Goal: Task Accomplishment & Management: Complete application form

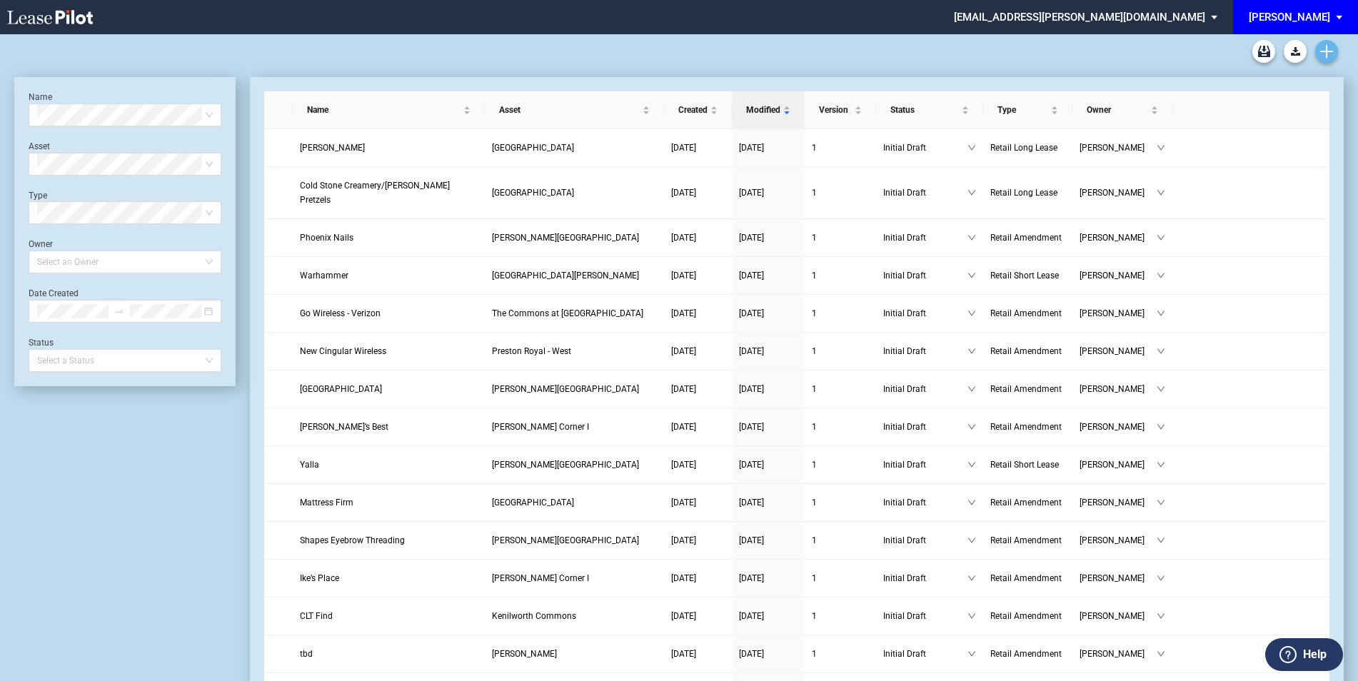
click at [1325, 51] on use "Create new document" at bounding box center [1326, 51] width 13 height 13
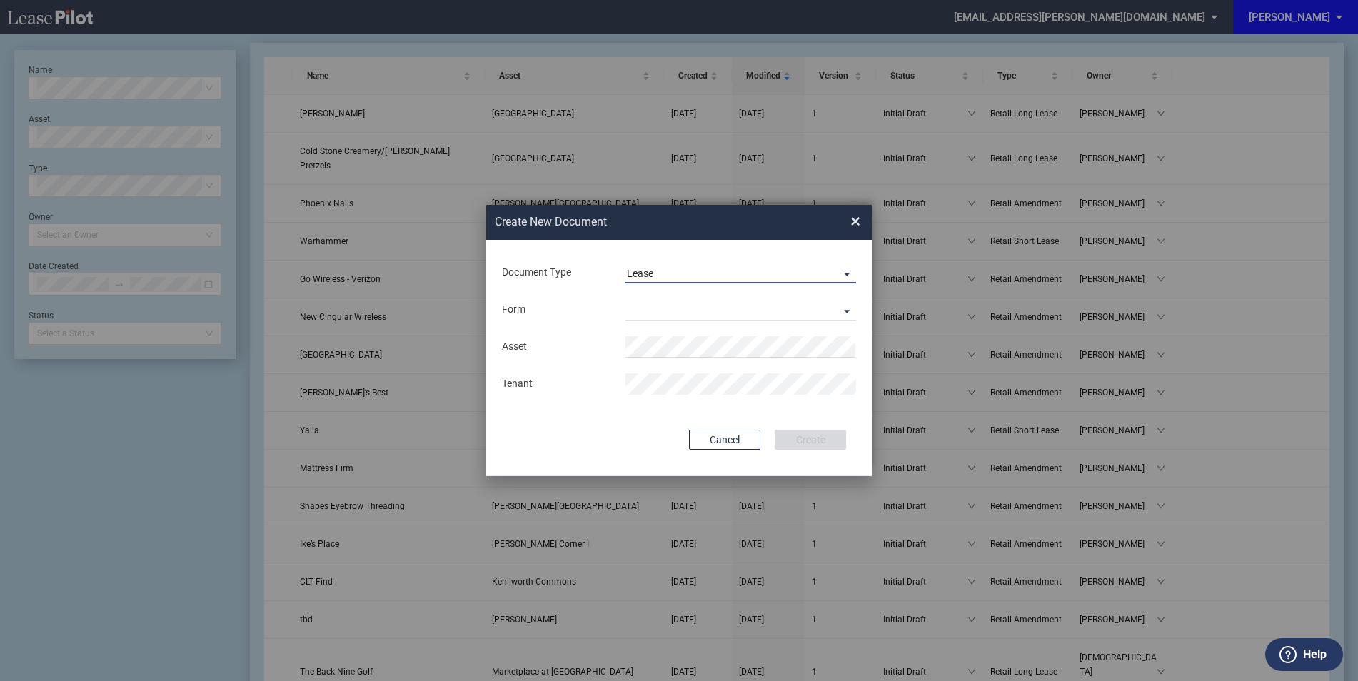
click at [672, 269] on span "Lease" at bounding box center [729, 274] width 205 height 14
click at [670, 308] on div "Amendment" at bounding box center [657, 308] width 61 height 16
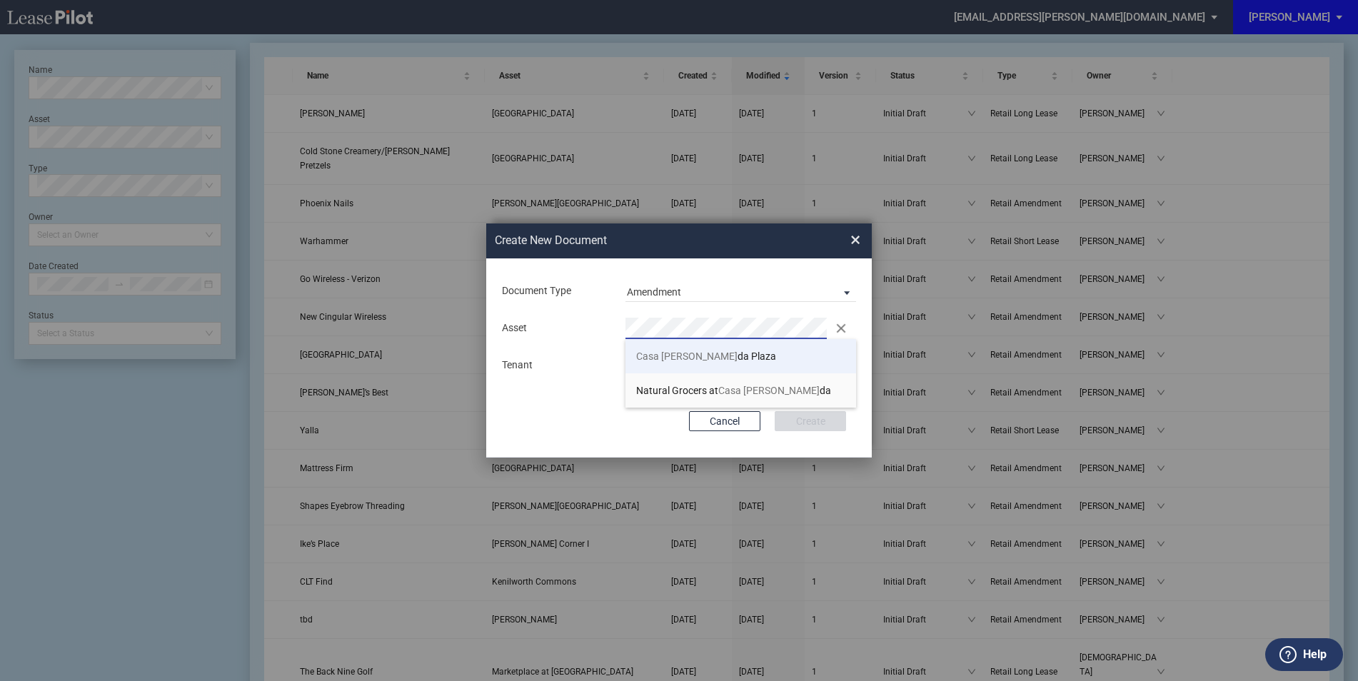
click at [670, 350] on span "Casa [PERSON_NAME]" at bounding box center [686, 355] width 101 height 11
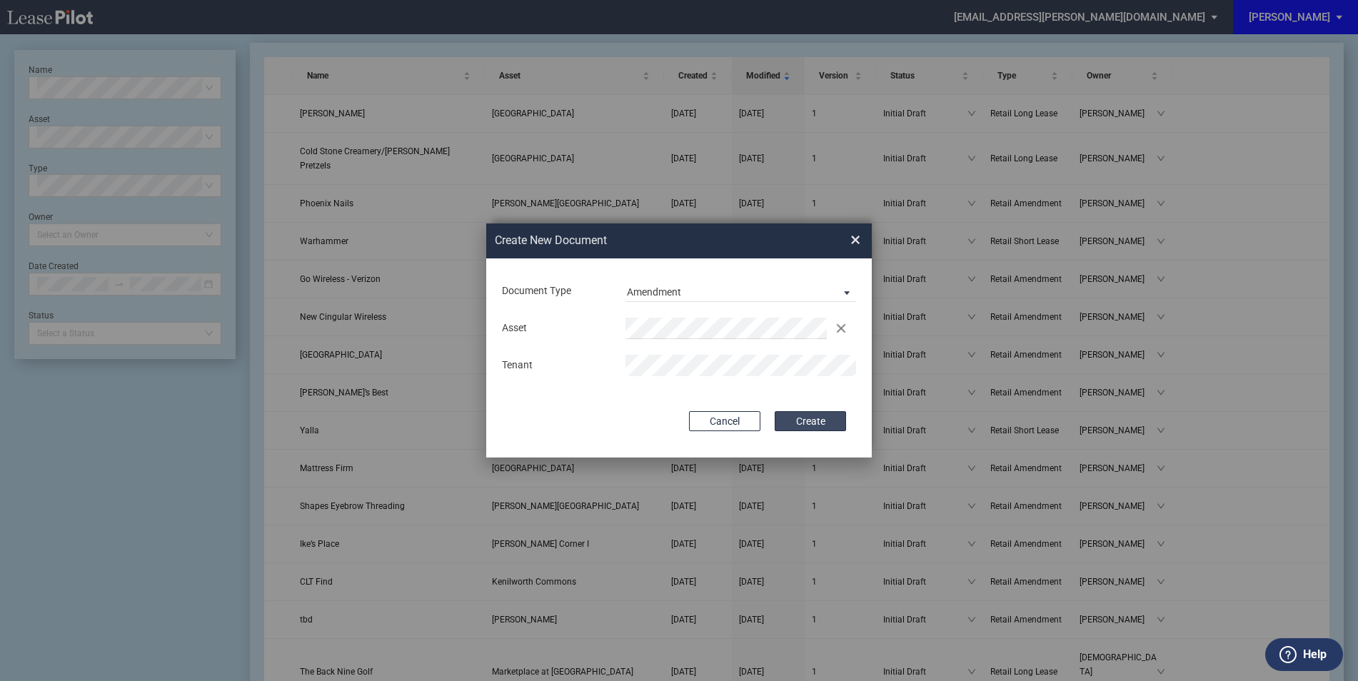
click at [797, 416] on button "Create" at bounding box center [809, 421] width 71 height 20
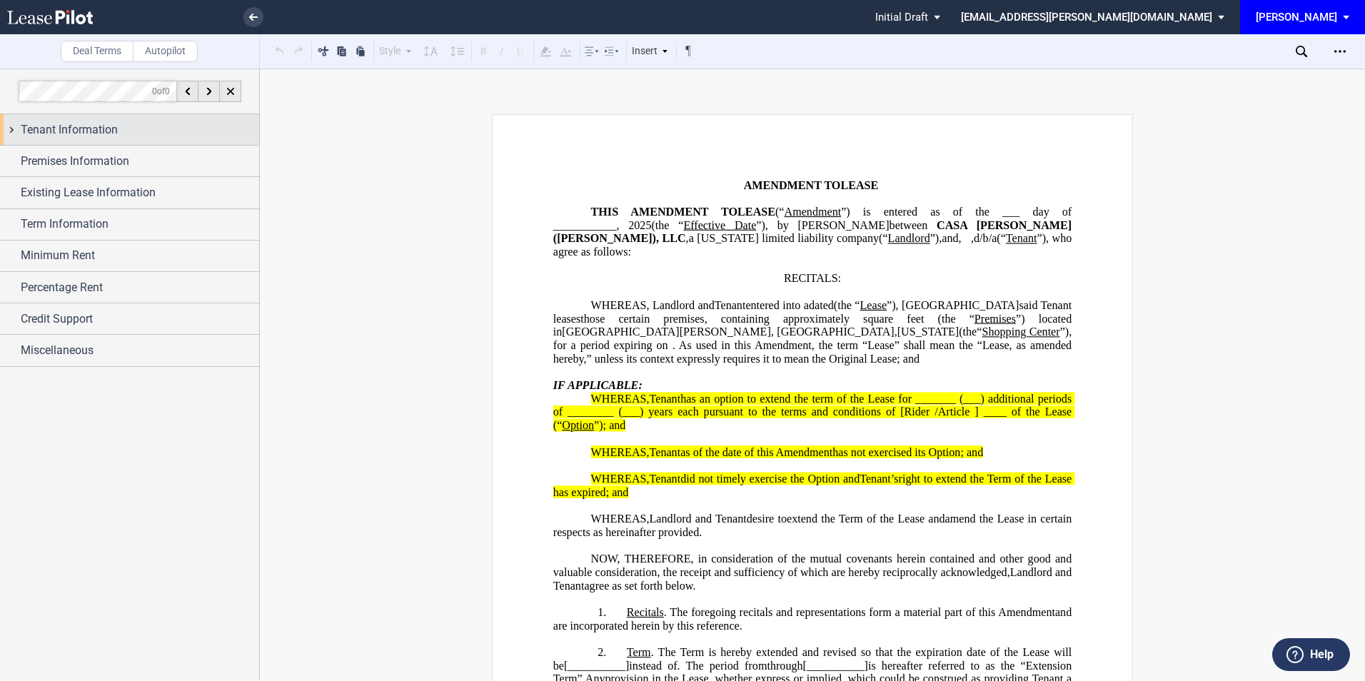
click at [108, 133] on span "Tenant Information" at bounding box center [69, 129] width 97 height 17
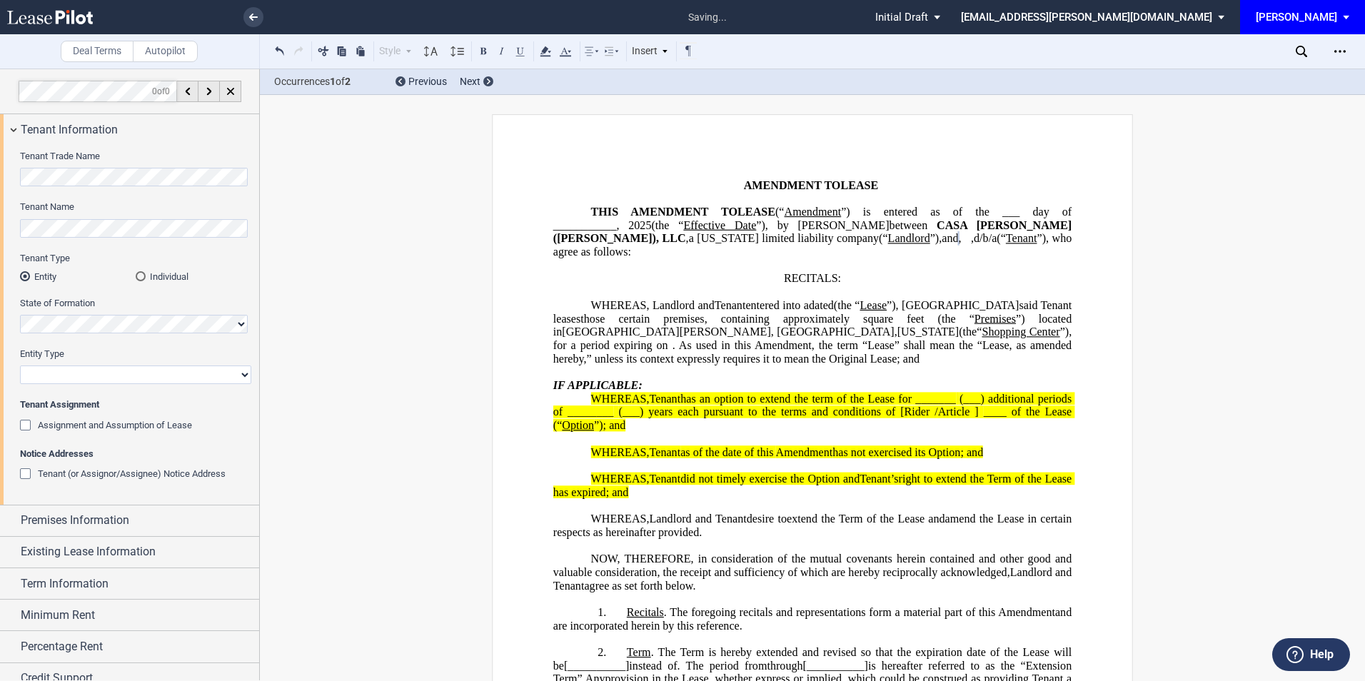
click at [142, 273] on div "Individual" at bounding box center [141, 276] width 10 height 10
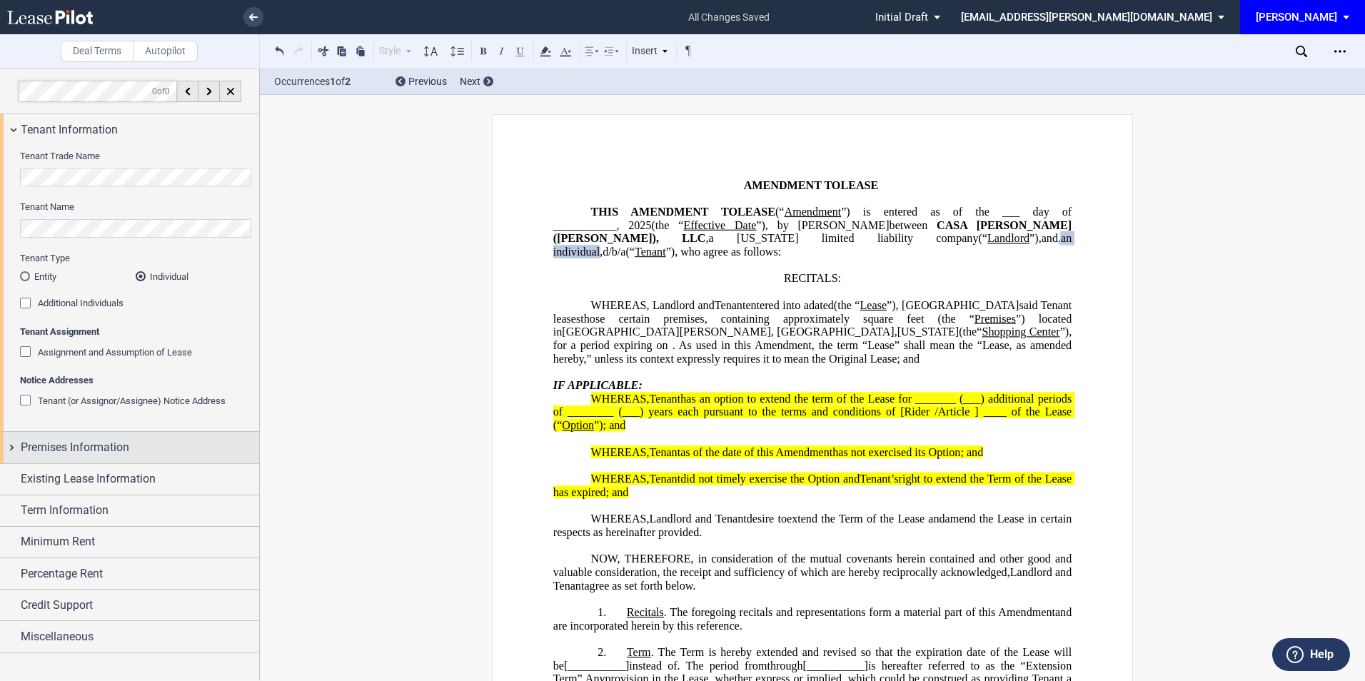
click at [114, 440] on span "Premises Information" at bounding box center [75, 447] width 108 height 17
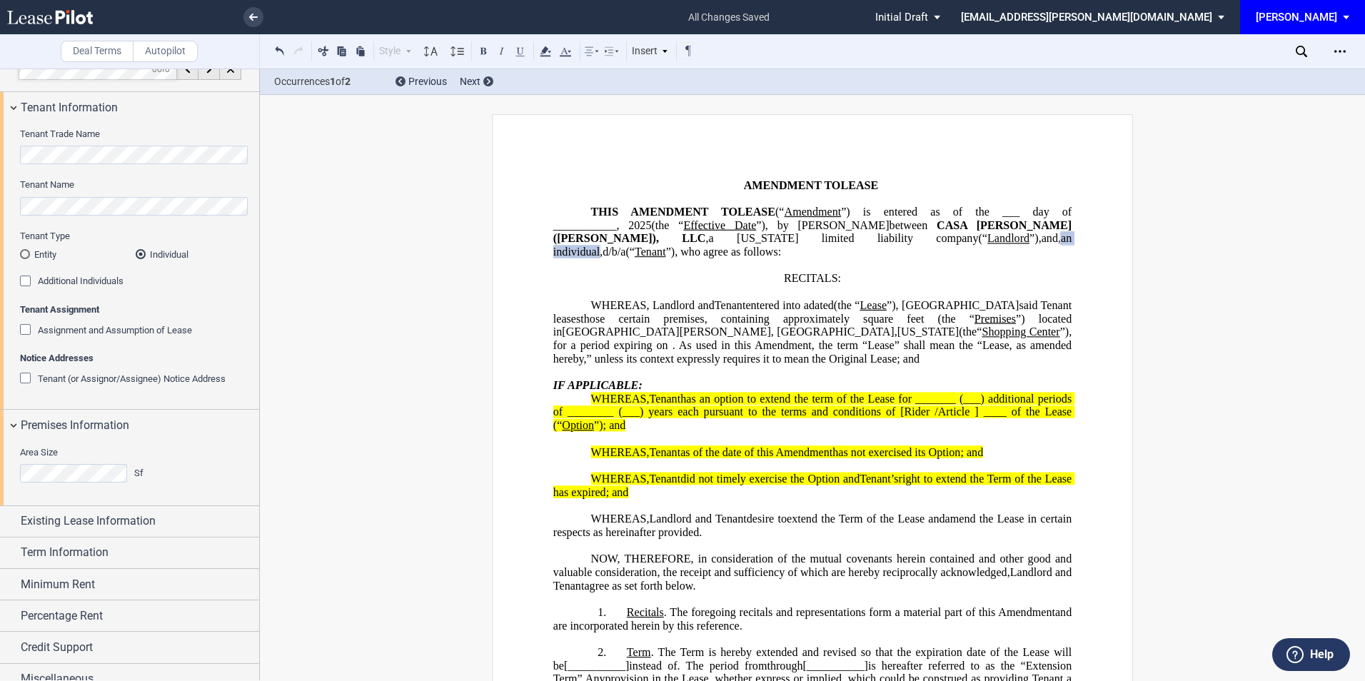
scroll to position [37, 0]
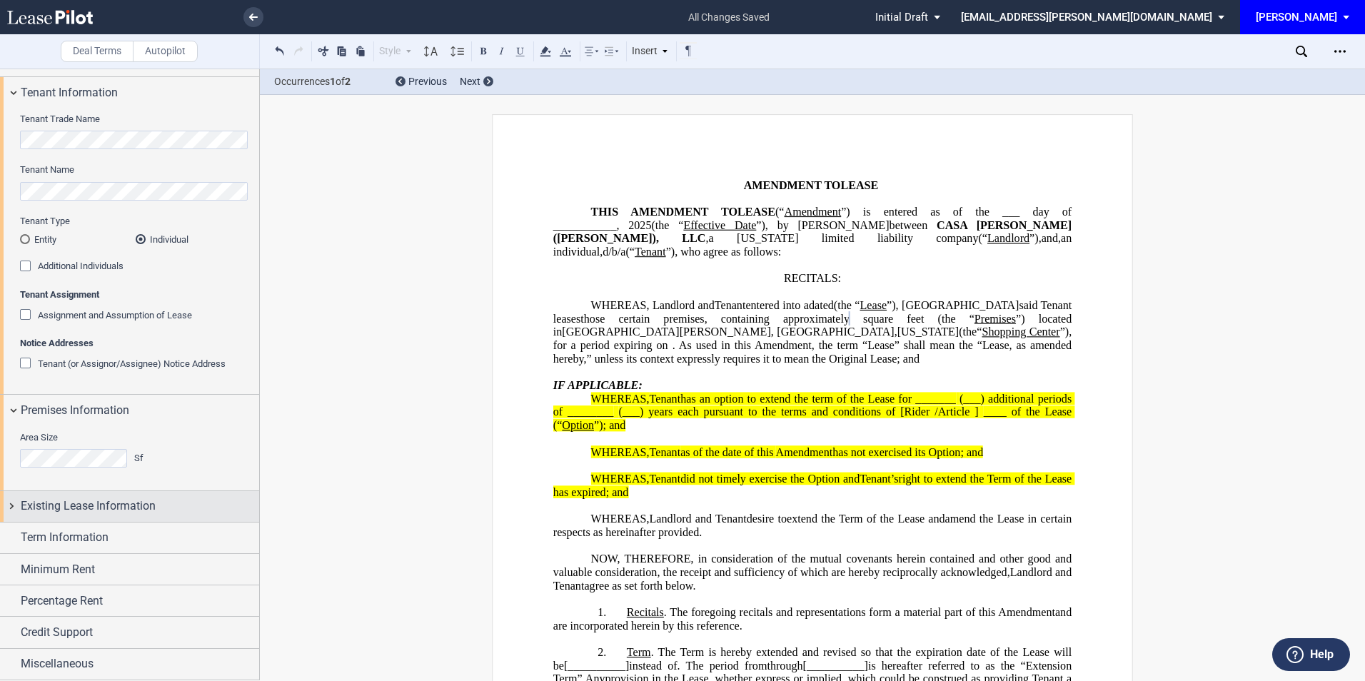
click at [119, 498] on span "Existing Lease Information" at bounding box center [88, 506] width 135 height 17
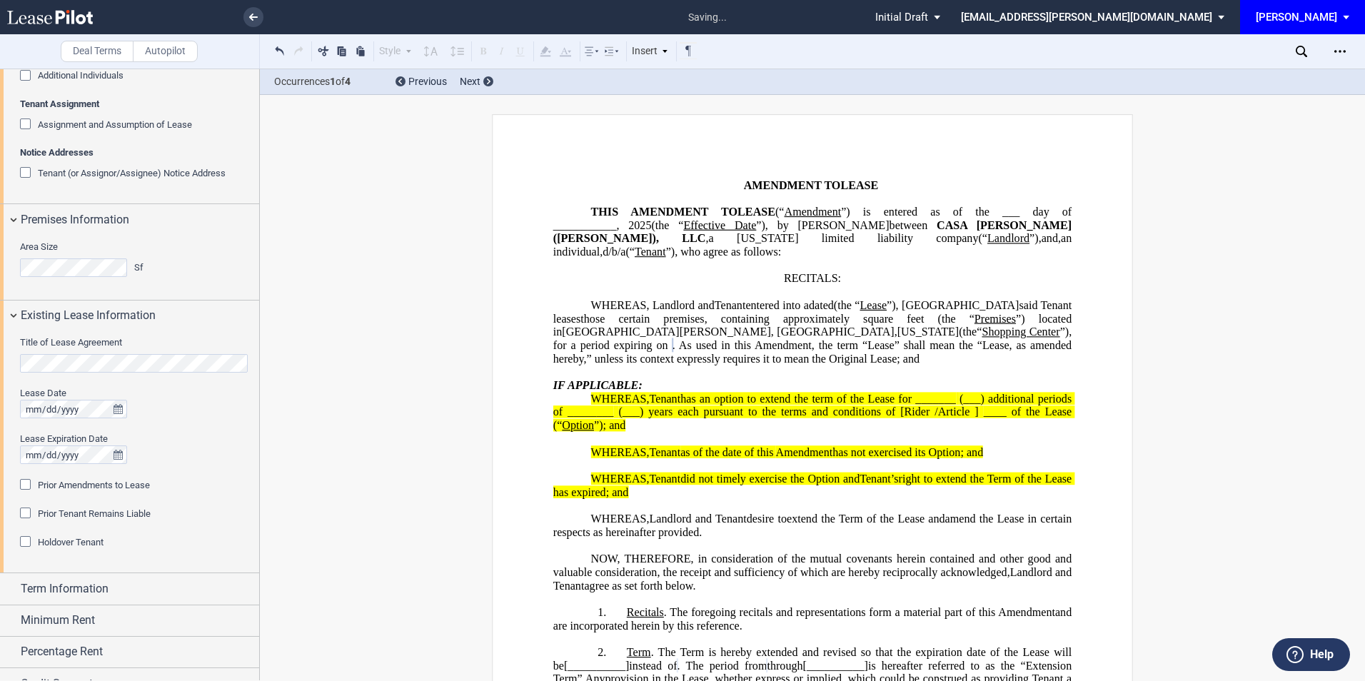
click at [29, 483] on div "Prior Amendments to Lease" at bounding box center [27, 486] width 14 height 14
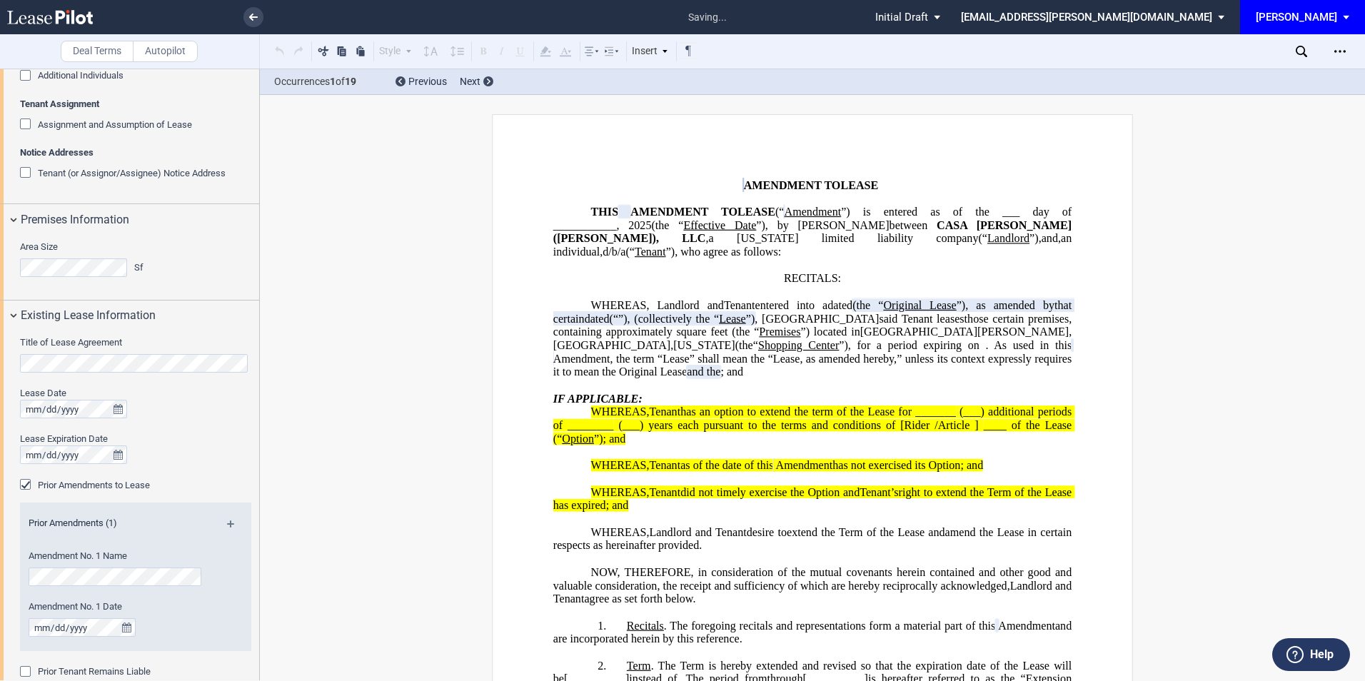
click at [27, 483] on div "Prior Amendments to Lease" at bounding box center [27, 486] width 14 height 14
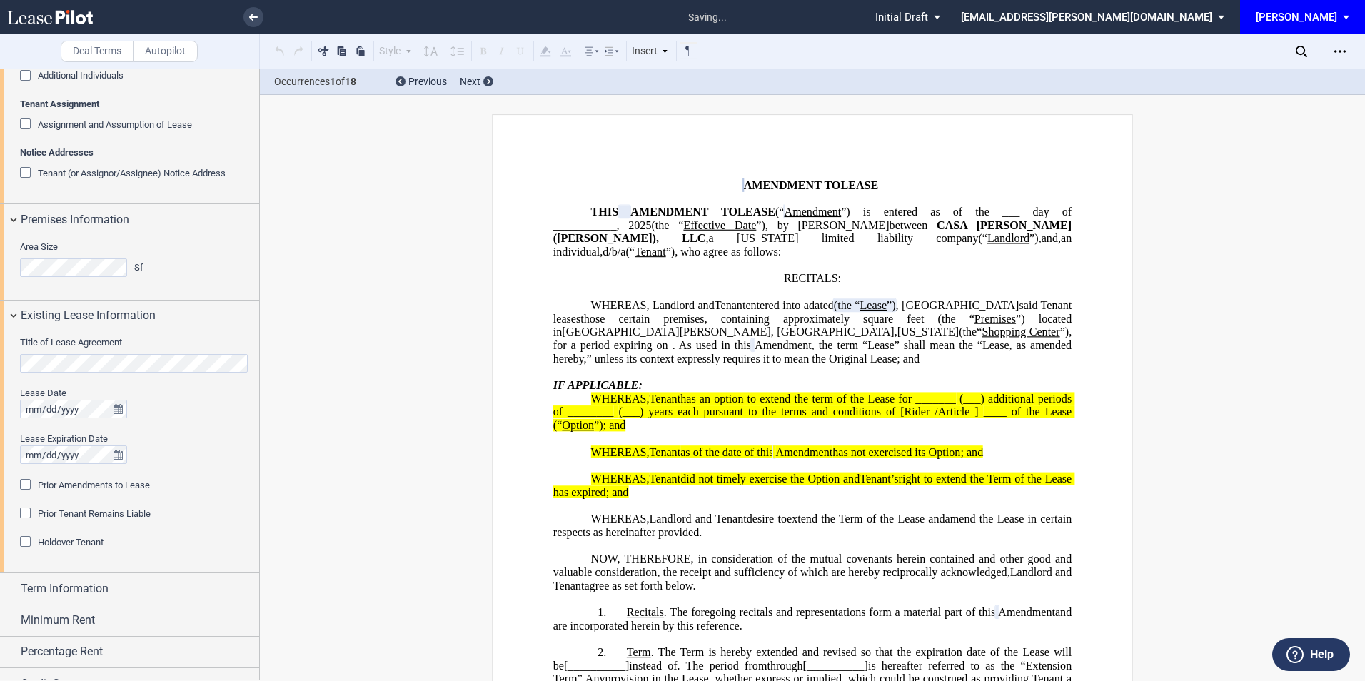
click at [27, 483] on div "Prior Amendments to Lease" at bounding box center [27, 486] width 14 height 14
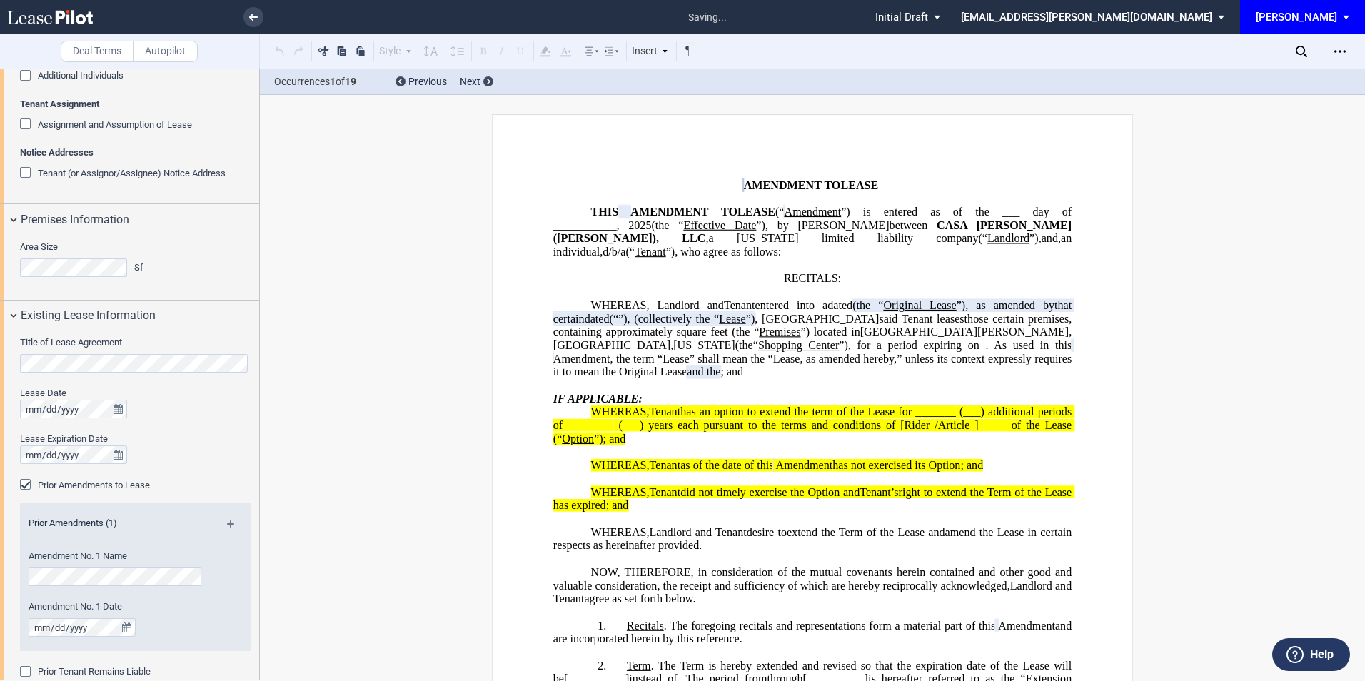
click at [228, 523] on md-icon at bounding box center [236, 528] width 19 height 17
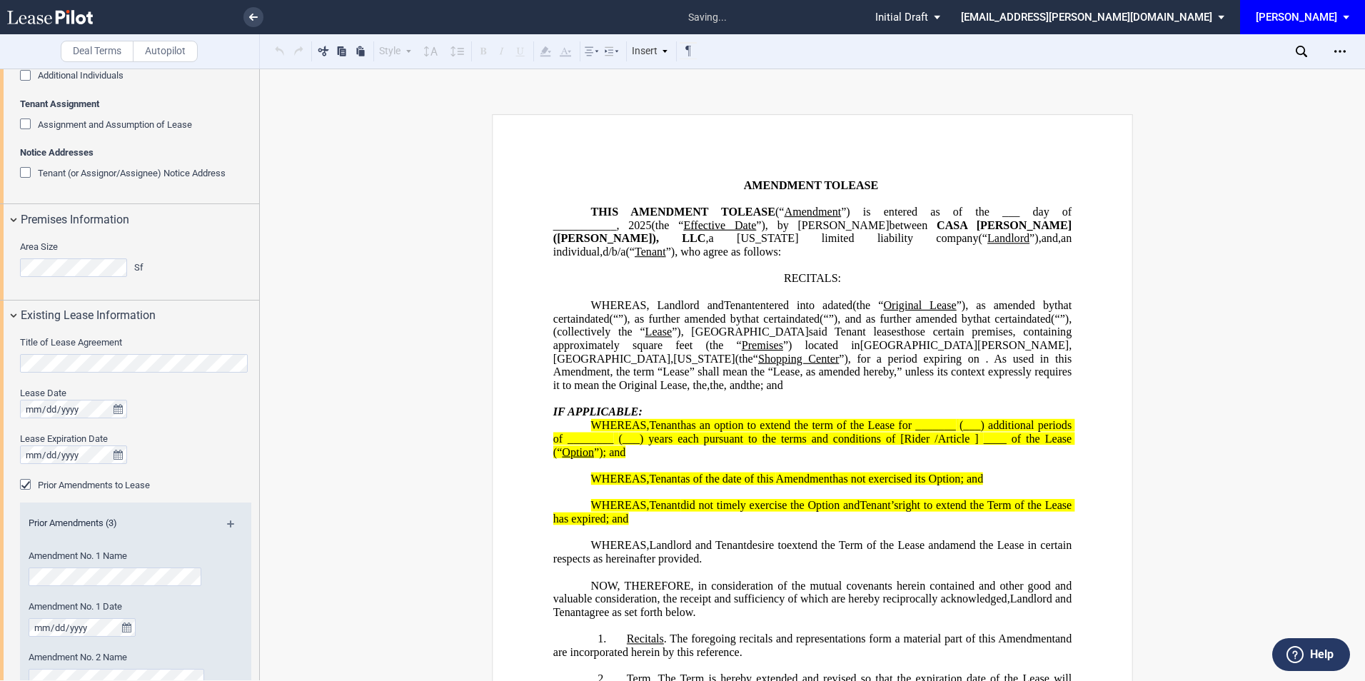
click at [228, 523] on md-icon at bounding box center [236, 528] width 19 height 17
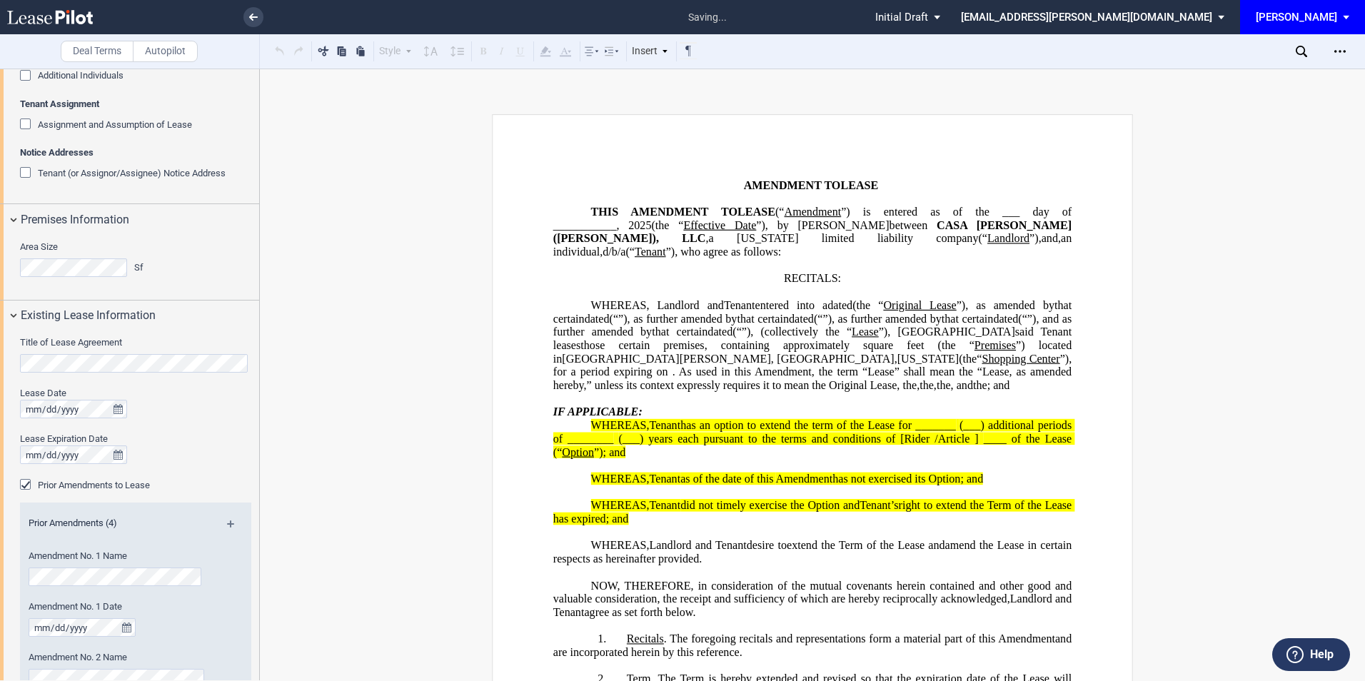
click at [228, 523] on md-icon at bounding box center [236, 528] width 19 height 17
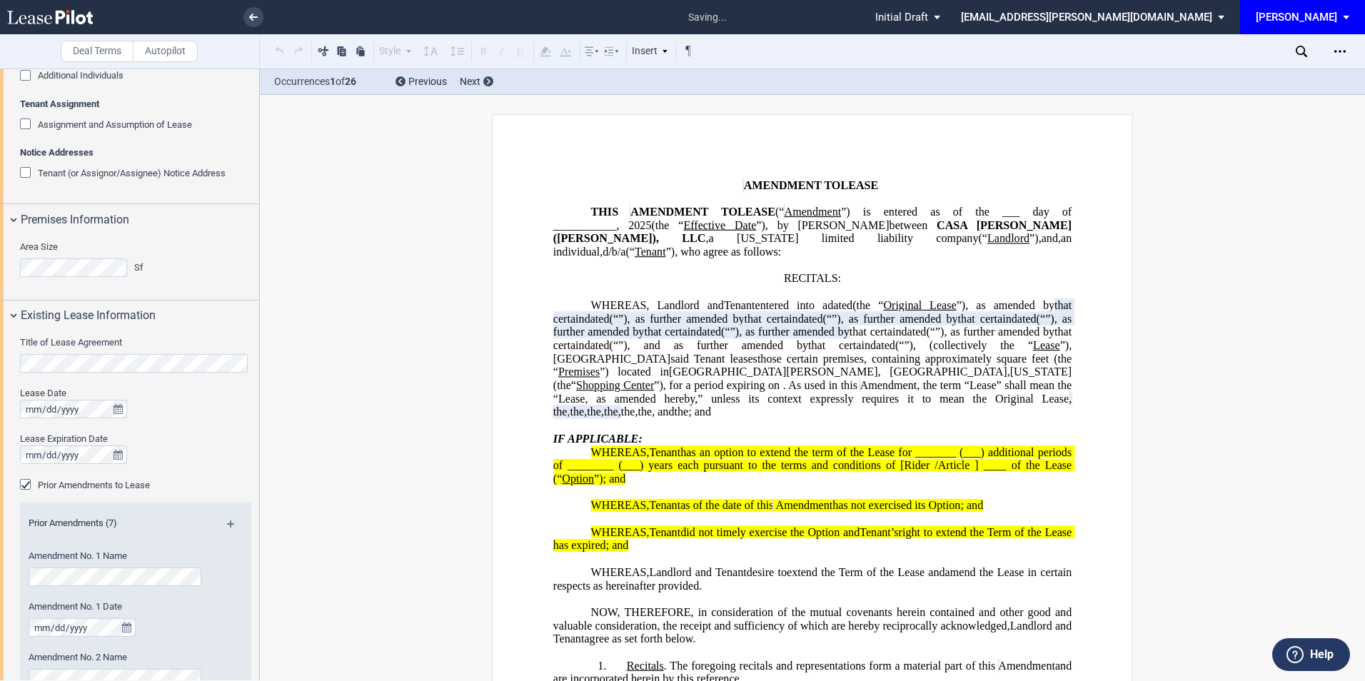
click at [228, 523] on md-icon at bounding box center [236, 528] width 19 height 17
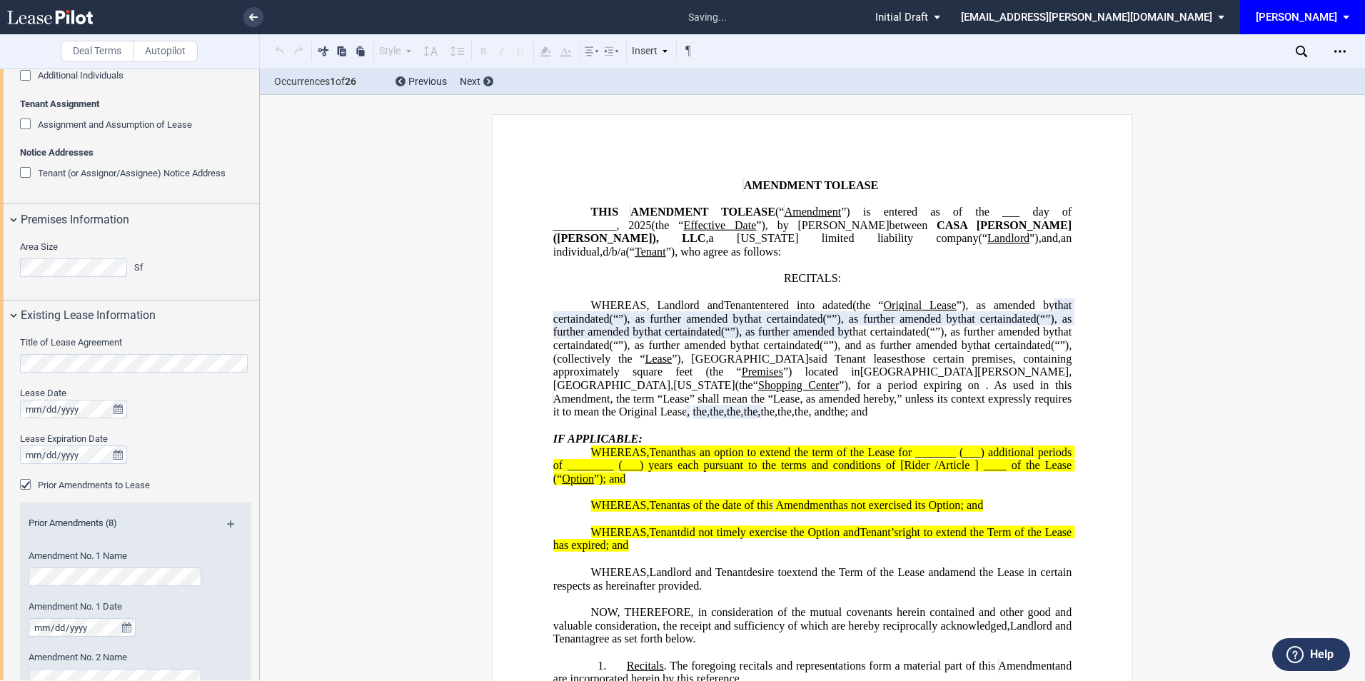
click at [228, 523] on md-icon at bounding box center [236, 528] width 19 height 17
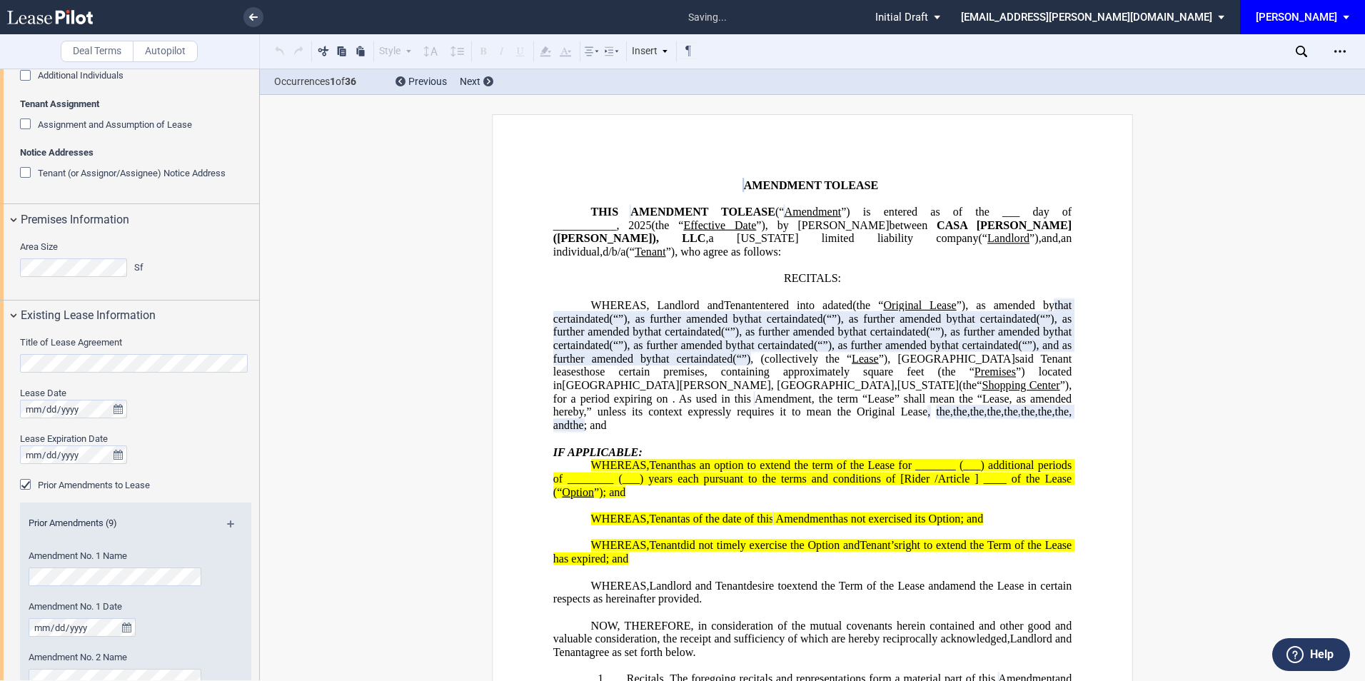
click at [229, 525] on md-icon at bounding box center [236, 528] width 19 height 17
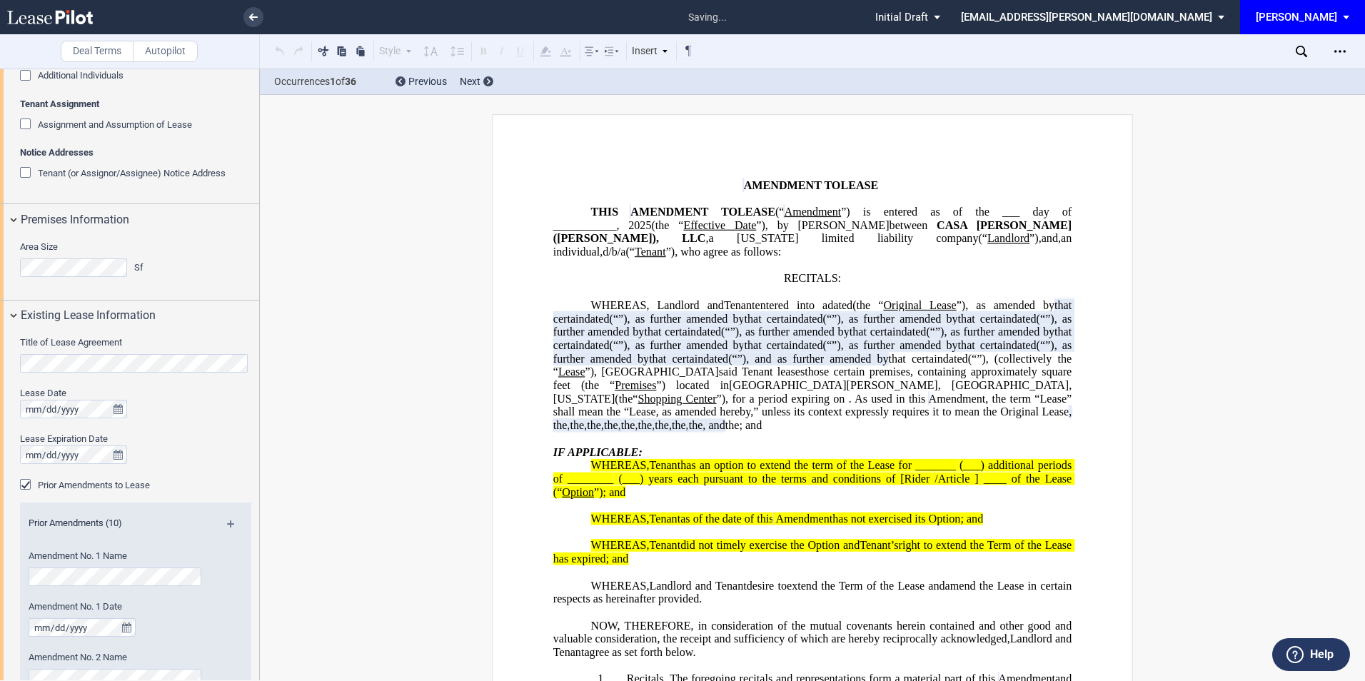
click at [228, 525] on md-icon at bounding box center [236, 528] width 19 height 17
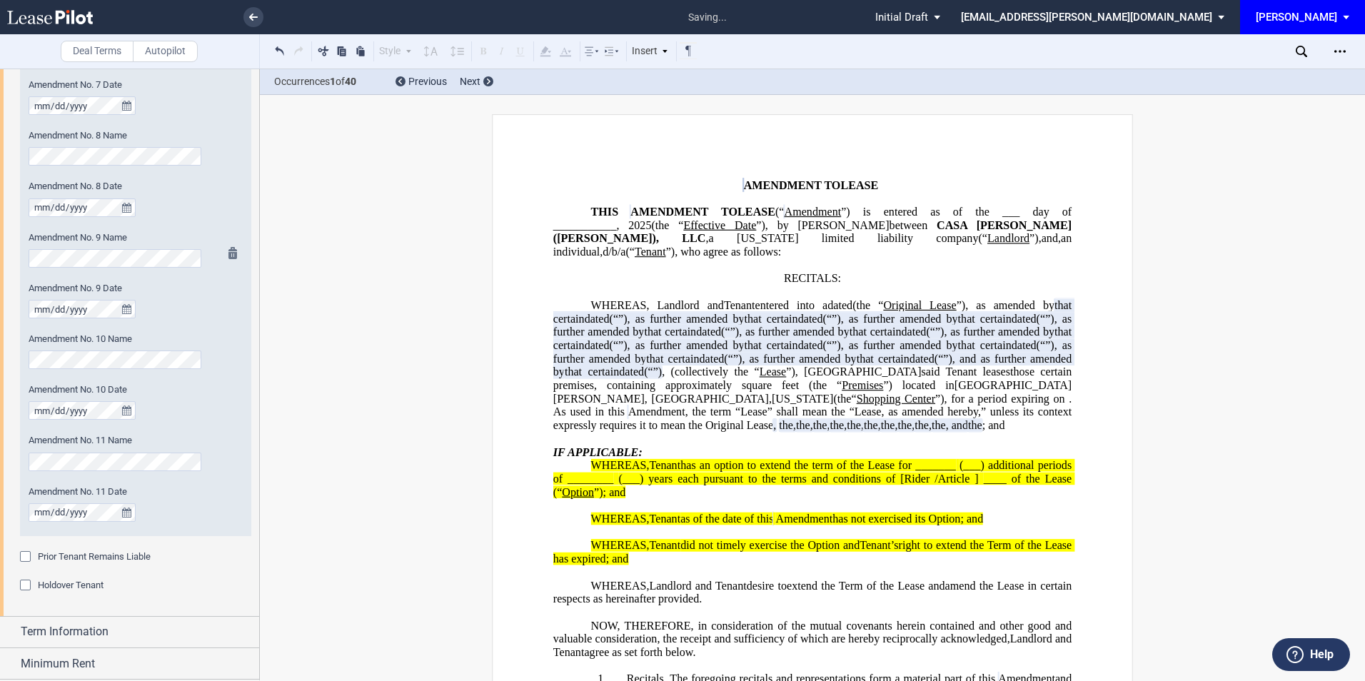
scroll to position [1453, 0]
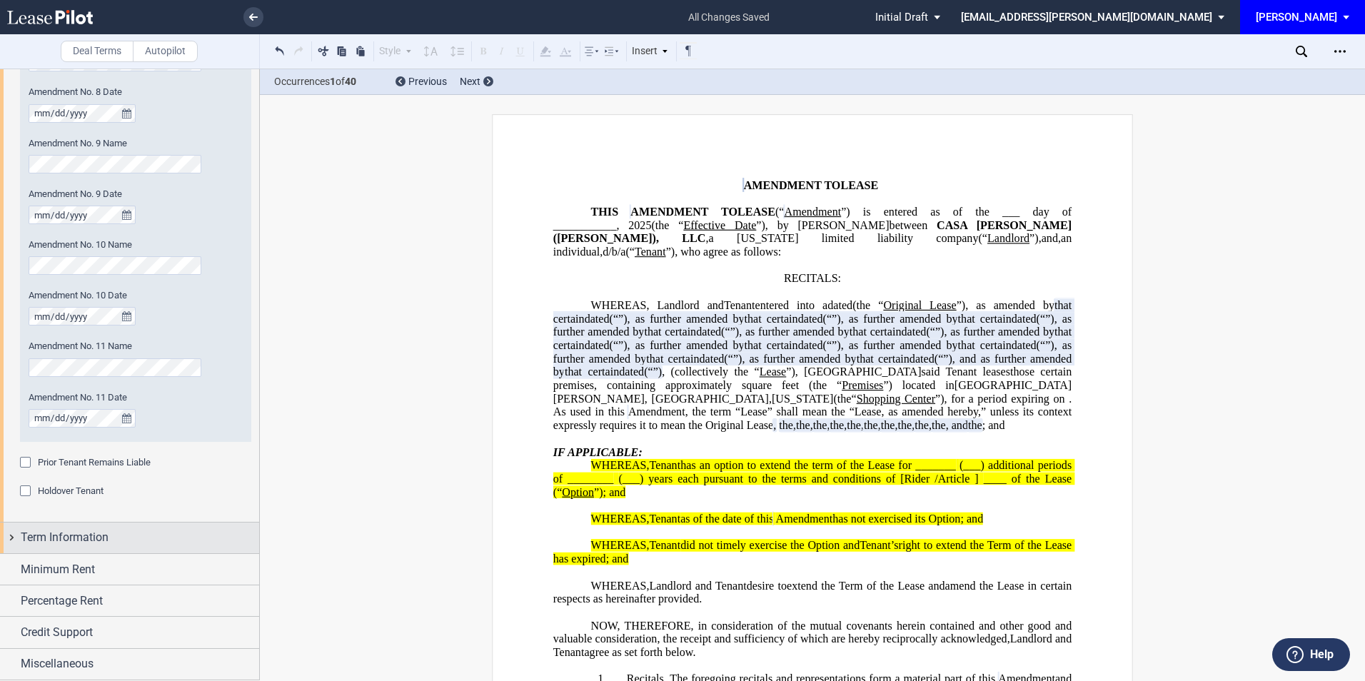
click at [118, 542] on div "Term Information" at bounding box center [140, 537] width 238 height 17
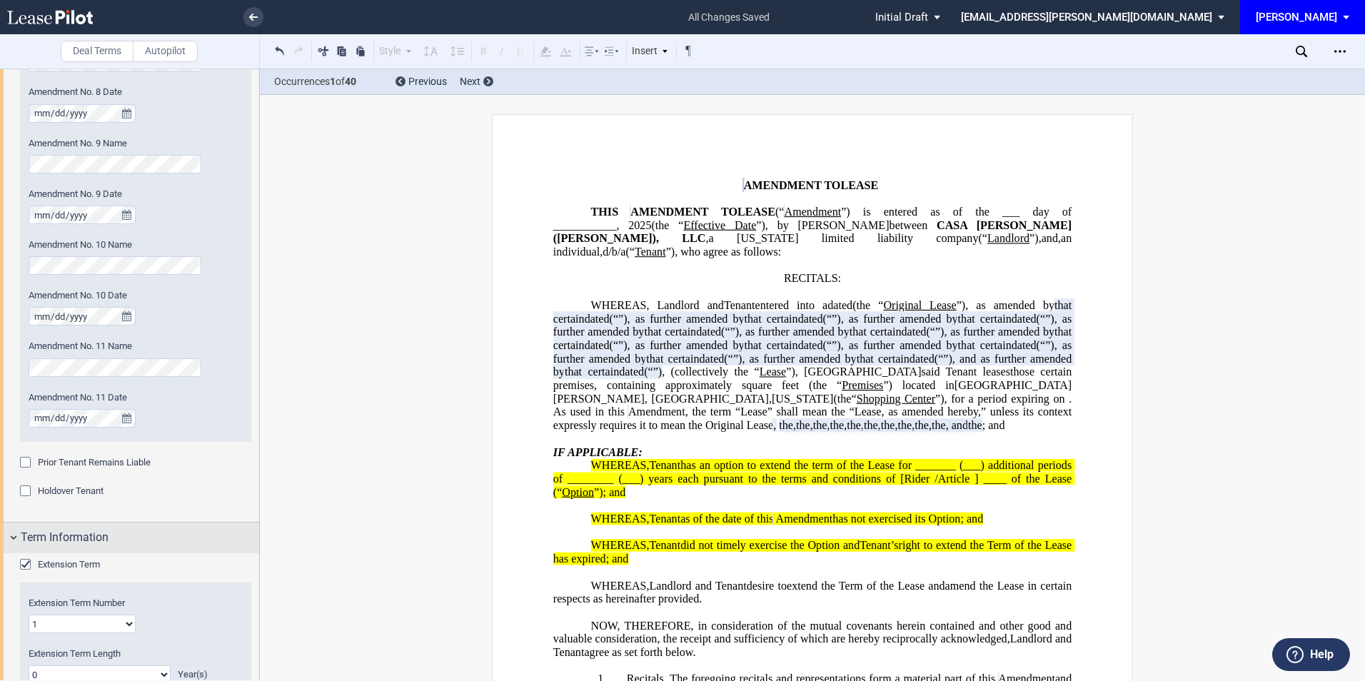
scroll to position [1644, 0]
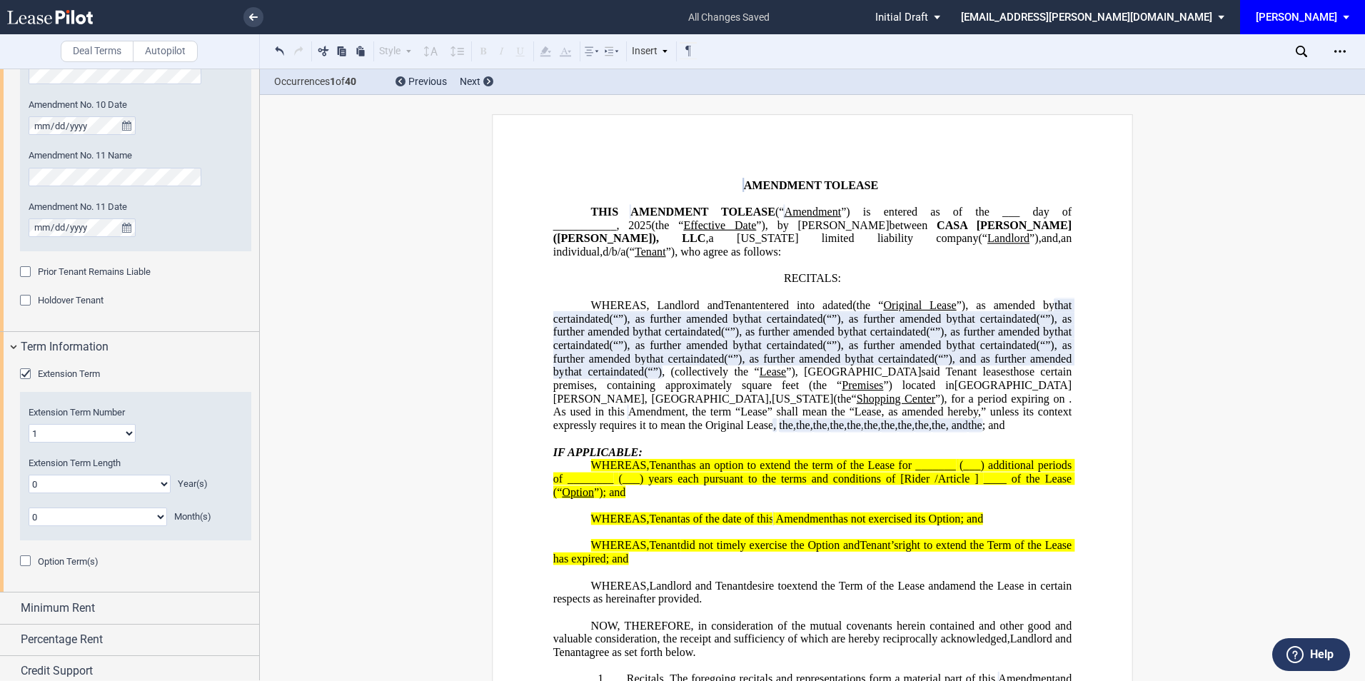
click at [125, 436] on select "1 2 3 4 5 6 7 8 9 10 11 12 13 14 15 16 17 18 19 20" at bounding box center [82, 433] width 107 height 19
select select "number:7"
click at [29, 424] on select "1 2 3 4 5 6 7 8 9 10 11 12 13 14 15 16 17 18 19 20" at bounding box center [82, 433] width 107 height 19
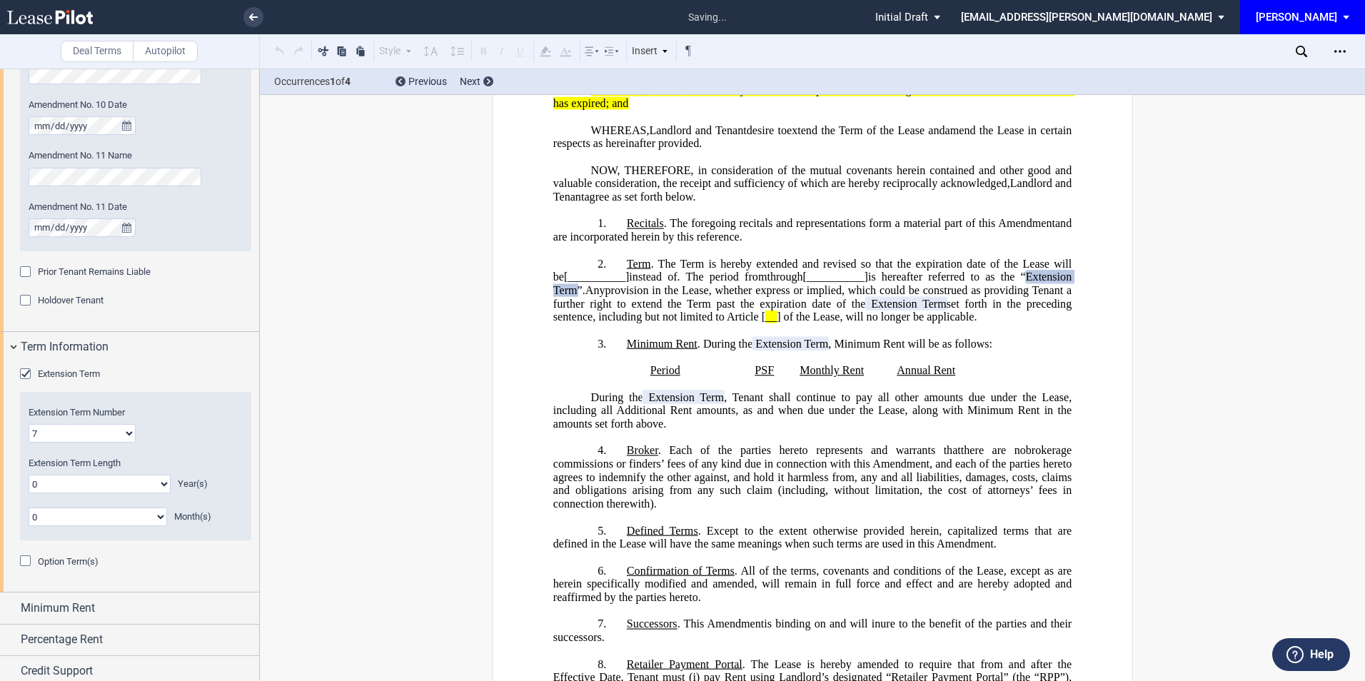
scroll to position [496, 0]
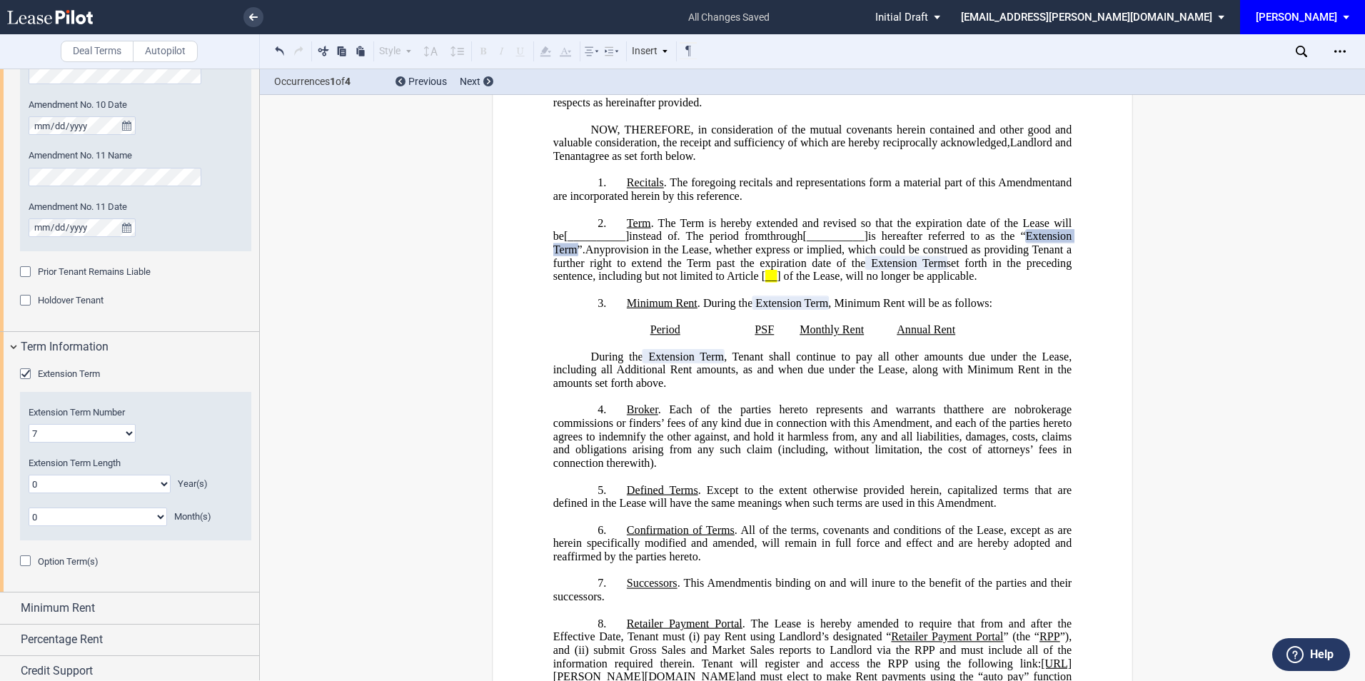
click at [133, 478] on select "0 1 2 3 4 5 6 7 8 9 10 11 12 13 14 15 16 17 18 19 20" at bounding box center [100, 484] width 142 height 19
select select "number:5"
click at [29, 475] on select "0 1 2 3 4 5 6 7 8 9 10 11 12 13 14 15 16 17 18 19 20" at bounding box center [100, 484] width 142 height 19
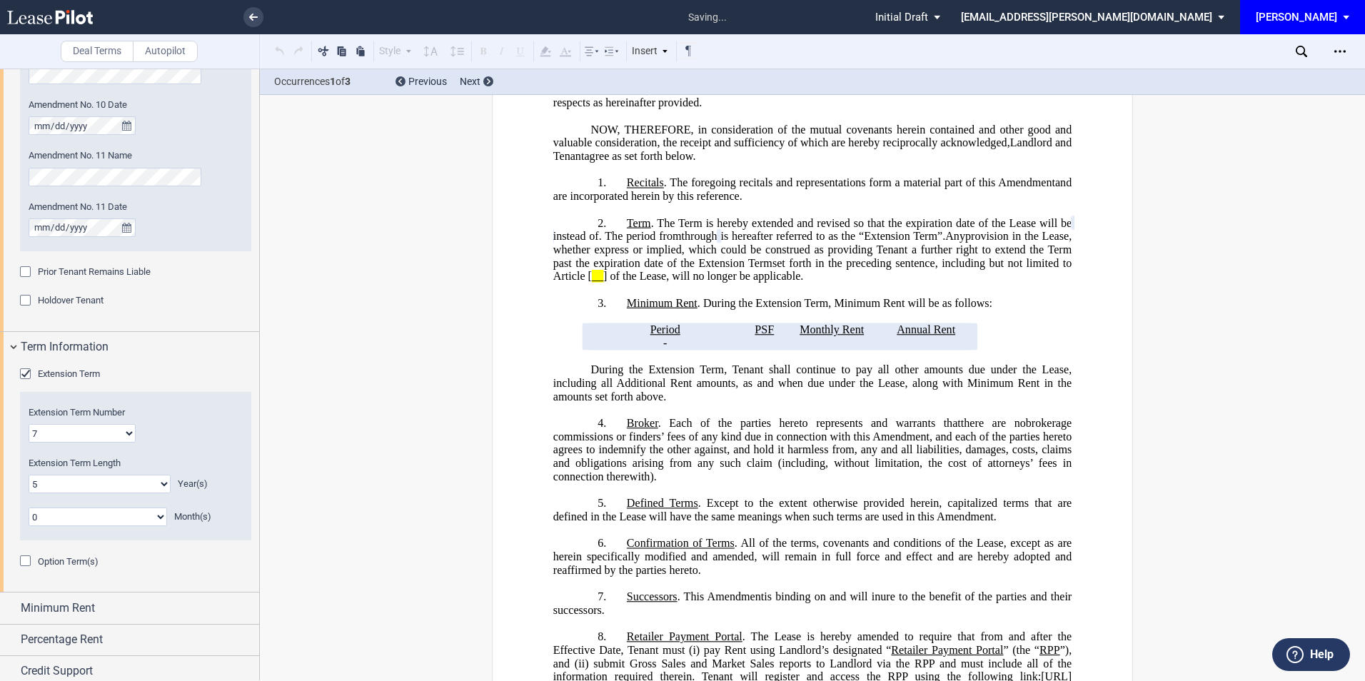
scroll to position [1682, 0]
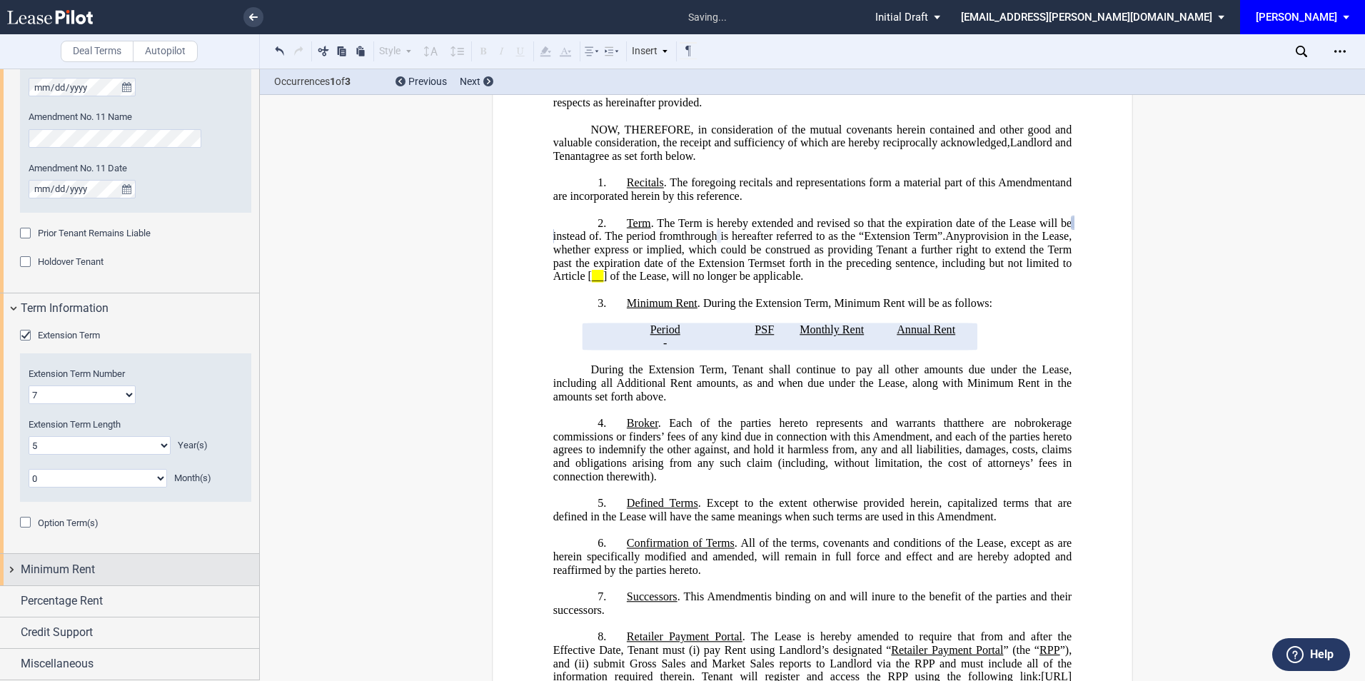
click at [92, 570] on span "Minimum Rent" at bounding box center [58, 569] width 74 height 17
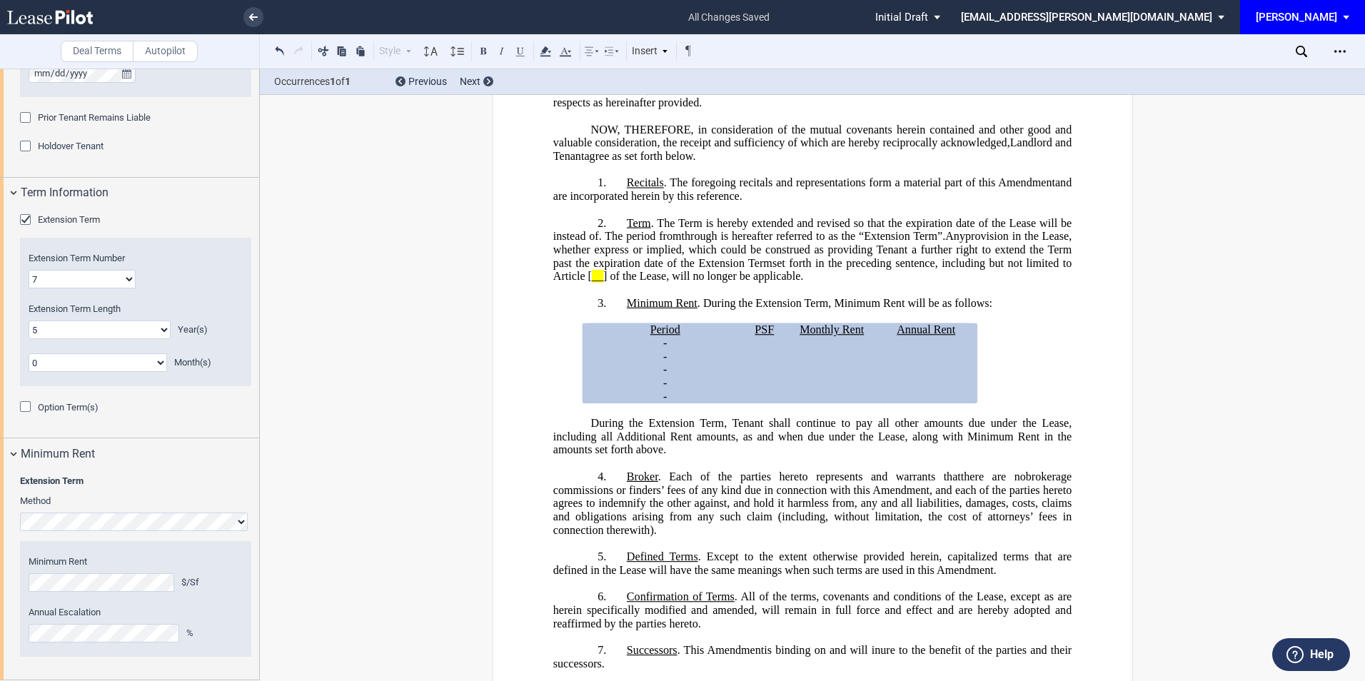
scroll to position [1893, 0]
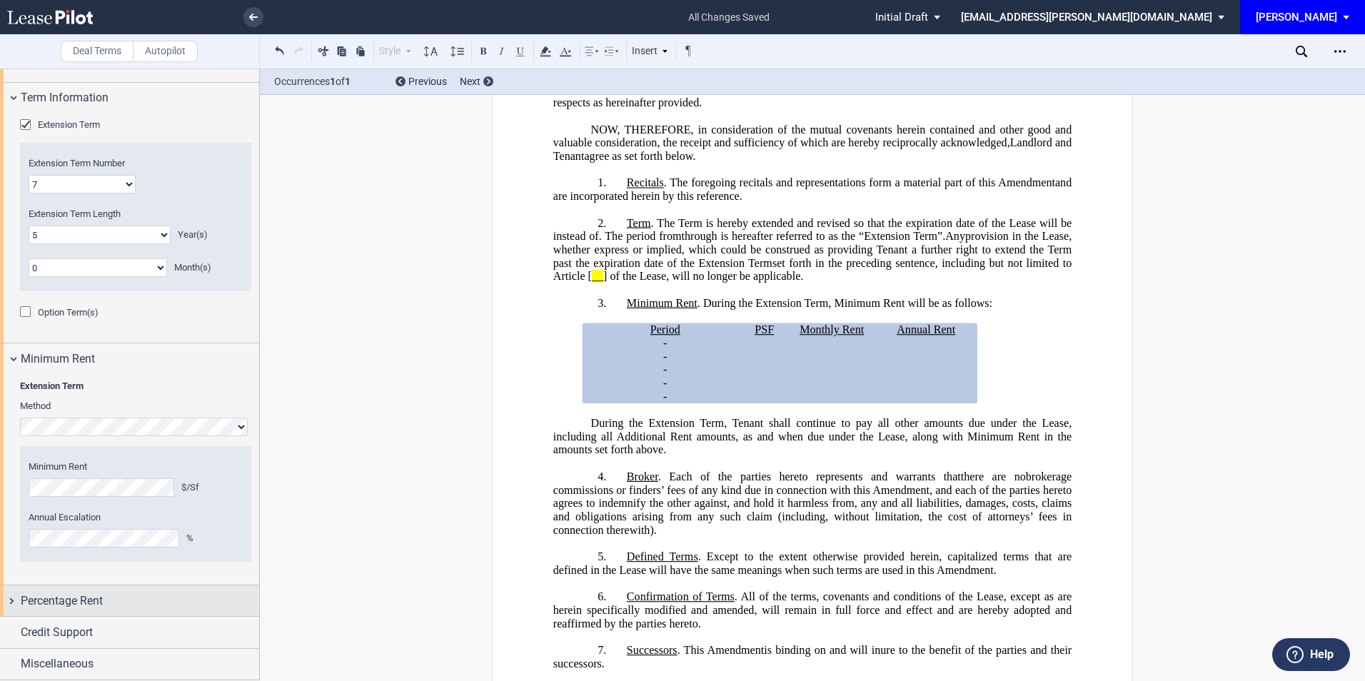
click at [87, 598] on span "Percentage Rent" at bounding box center [62, 600] width 82 height 17
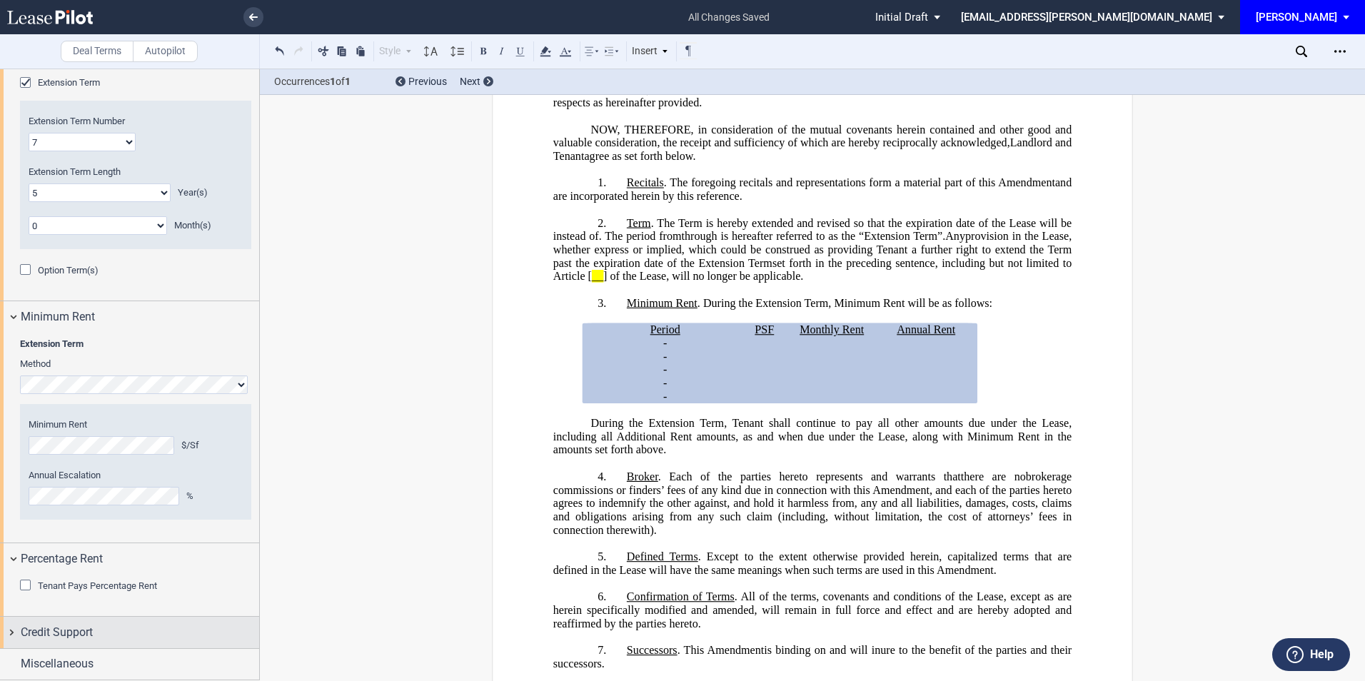
click at [107, 637] on div "Credit Support" at bounding box center [140, 632] width 238 height 17
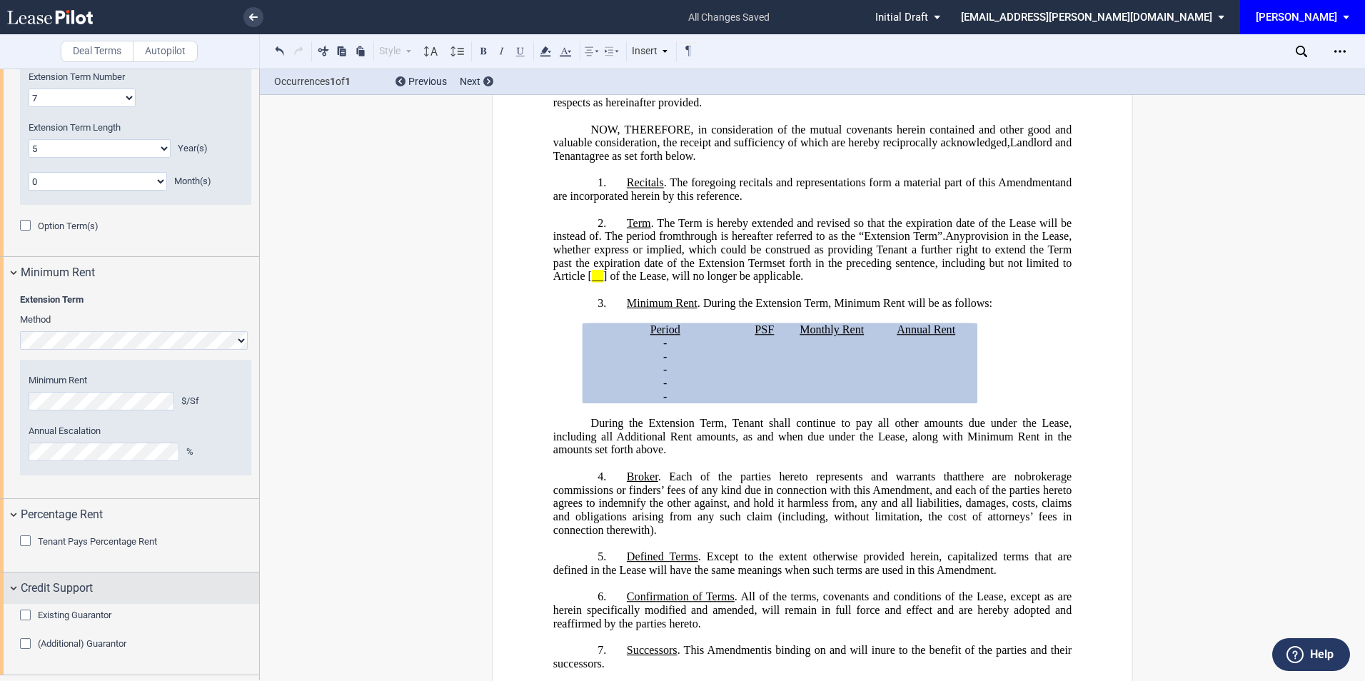
scroll to position [2006, 0]
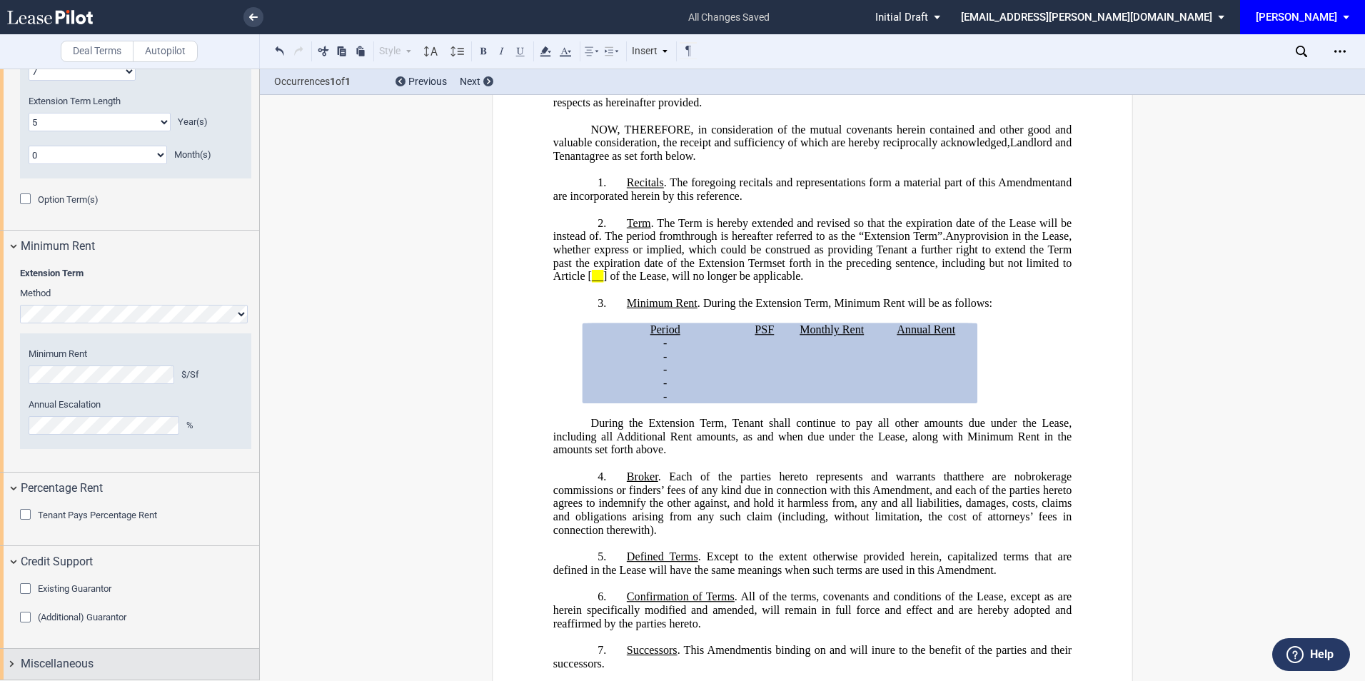
click at [81, 662] on span "Miscellaneous" at bounding box center [57, 663] width 73 height 17
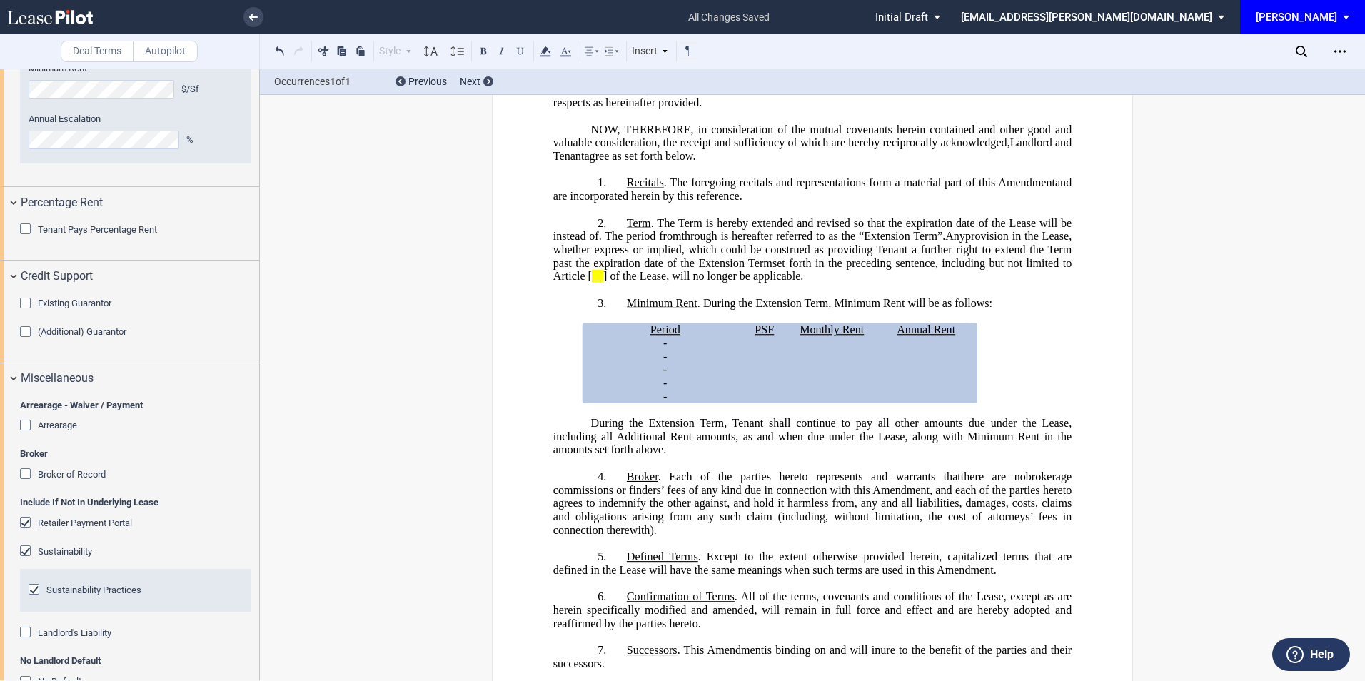
scroll to position [2386, 0]
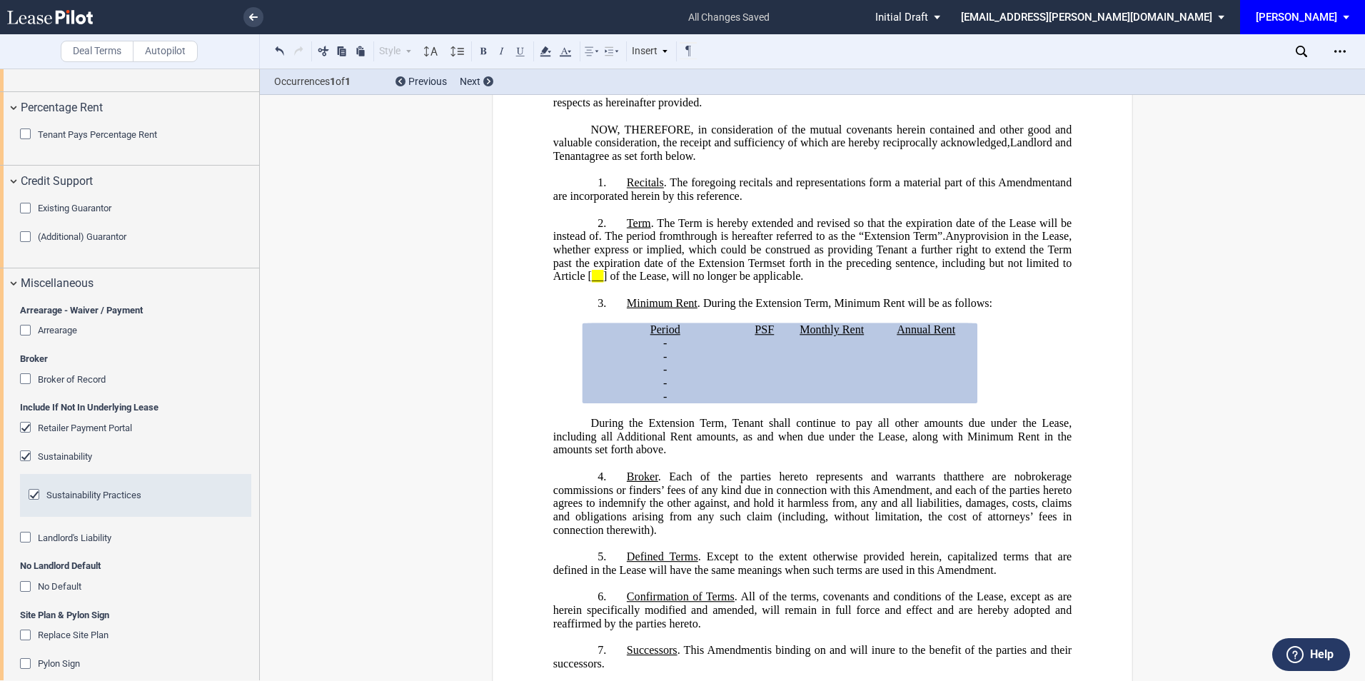
click at [27, 426] on div "Retailer Payment Portal" at bounding box center [27, 429] width 14 height 14
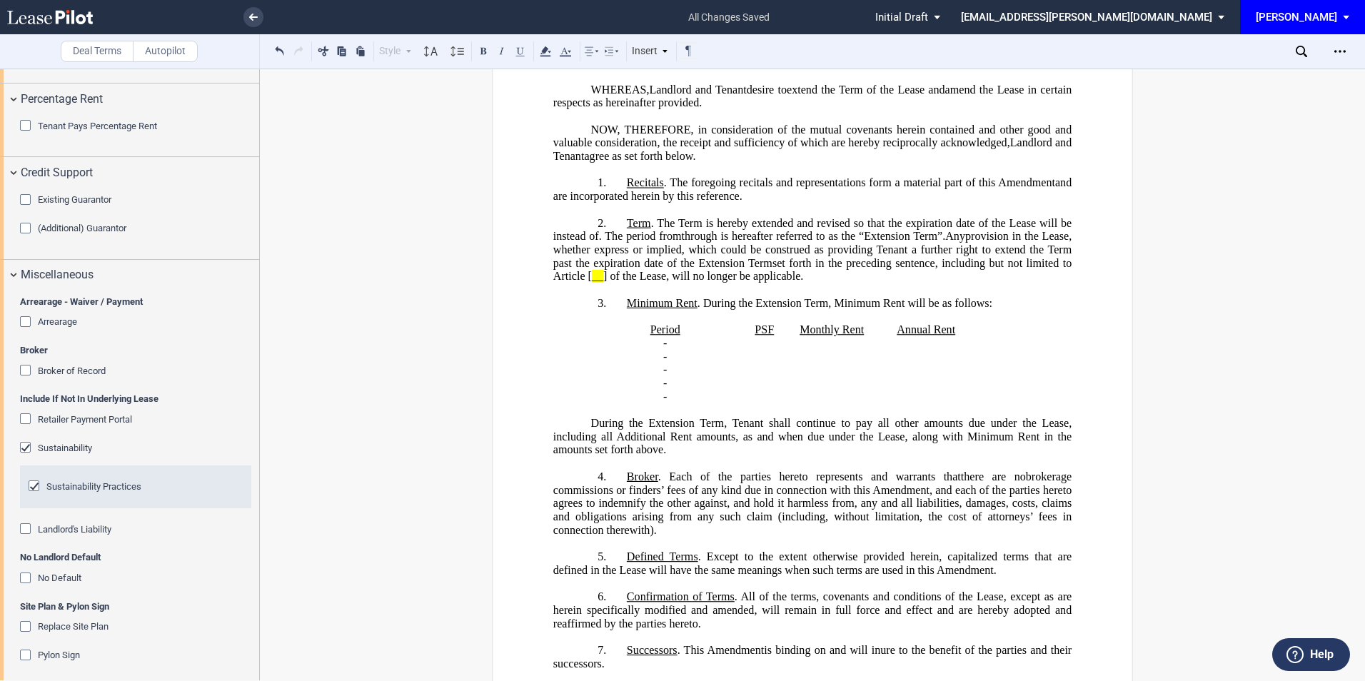
scroll to position [2401, 0]
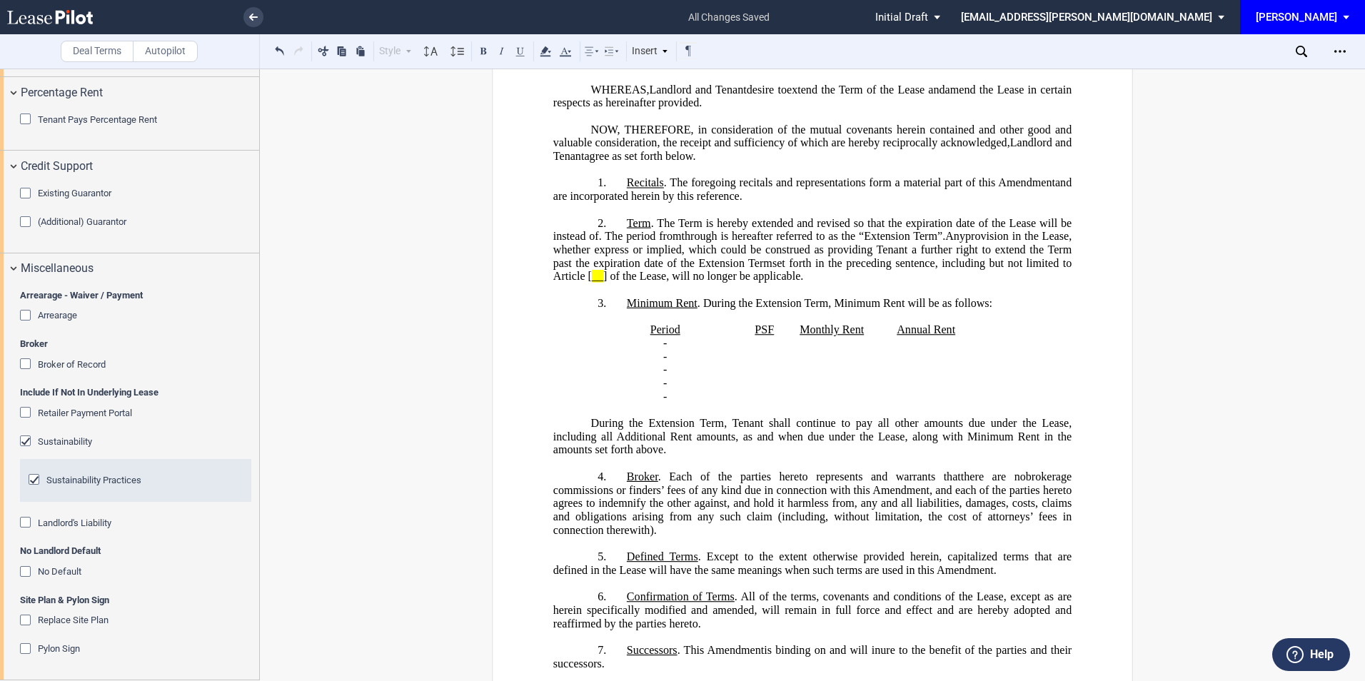
click at [24, 572] on div "No Default" at bounding box center [27, 573] width 14 height 14
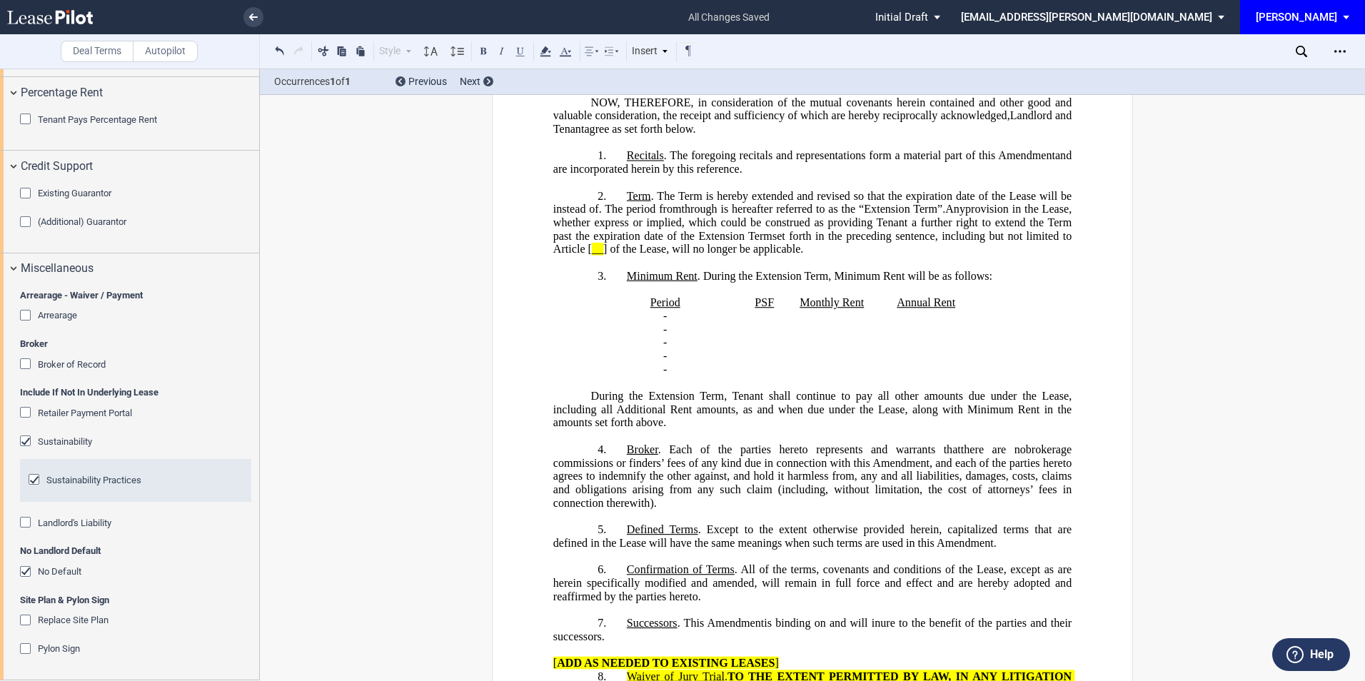
scroll to position [0, 0]
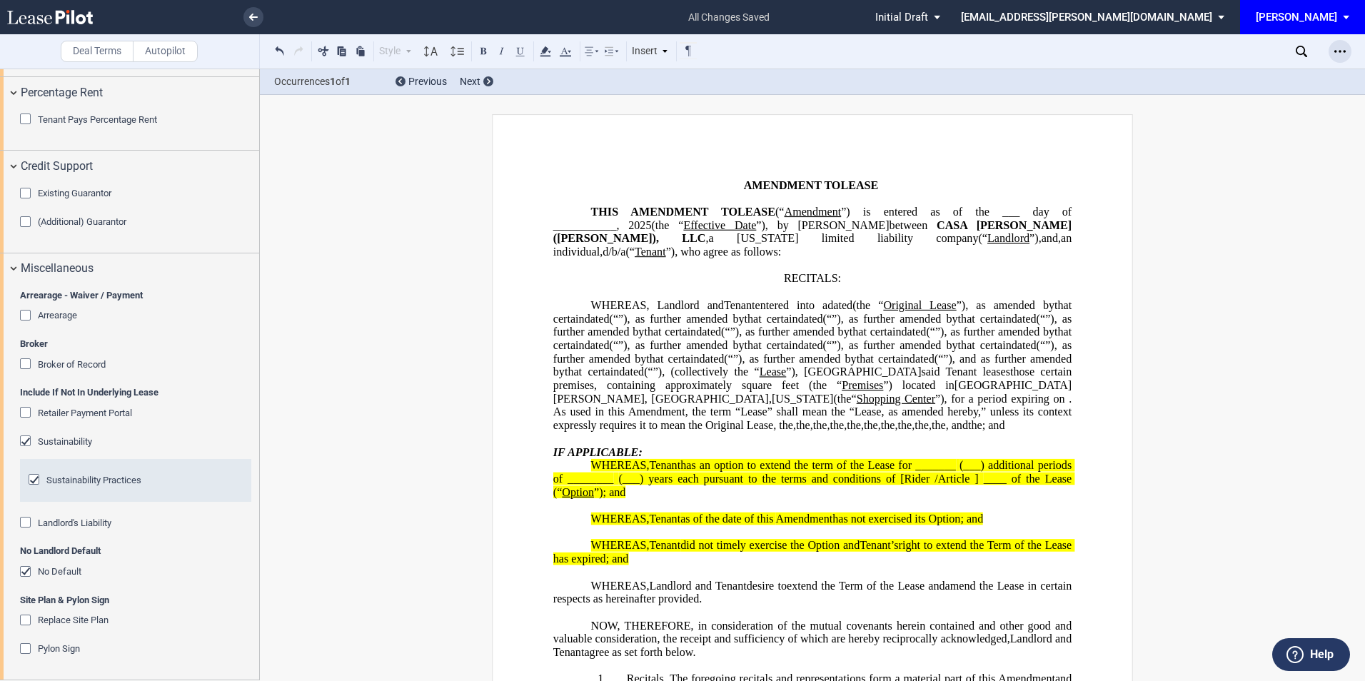
click at [1341, 44] on div "Open Lease options menu" at bounding box center [1339, 51] width 23 height 23
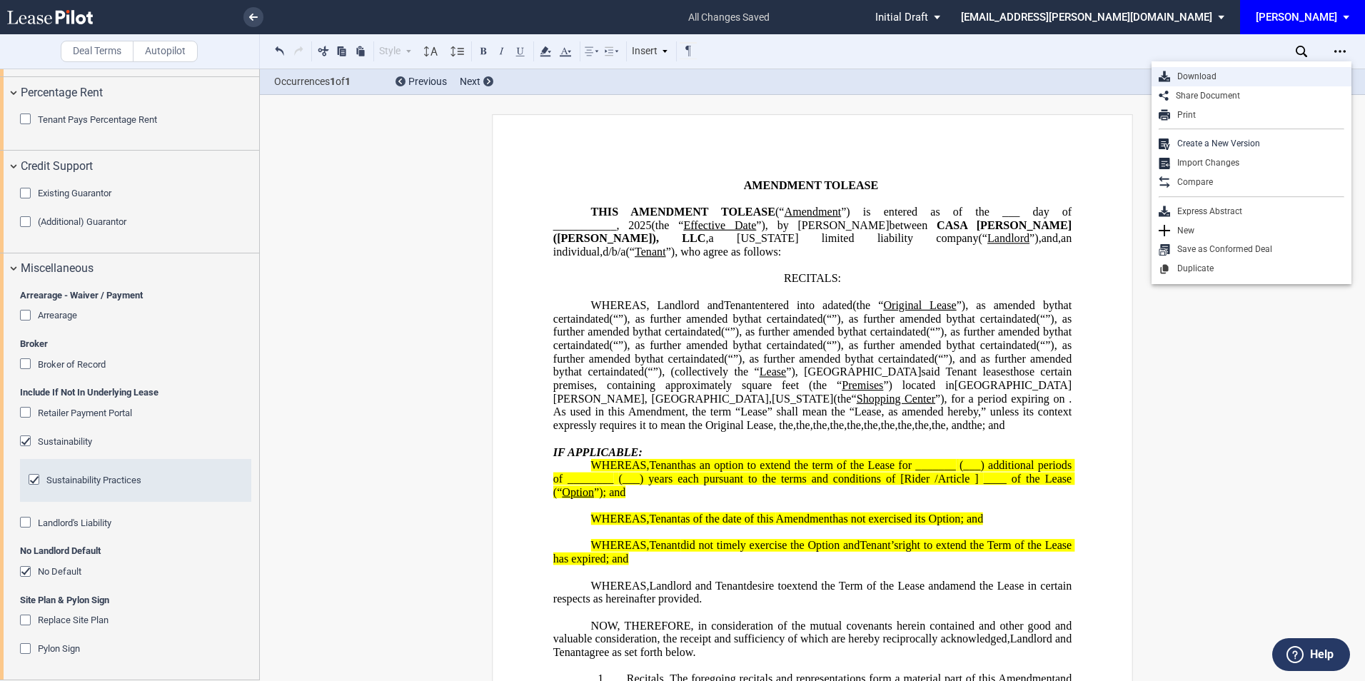
click at [1212, 81] on div "Download" at bounding box center [1257, 77] width 174 height 12
